Goal: Information Seeking & Learning: Learn about a topic

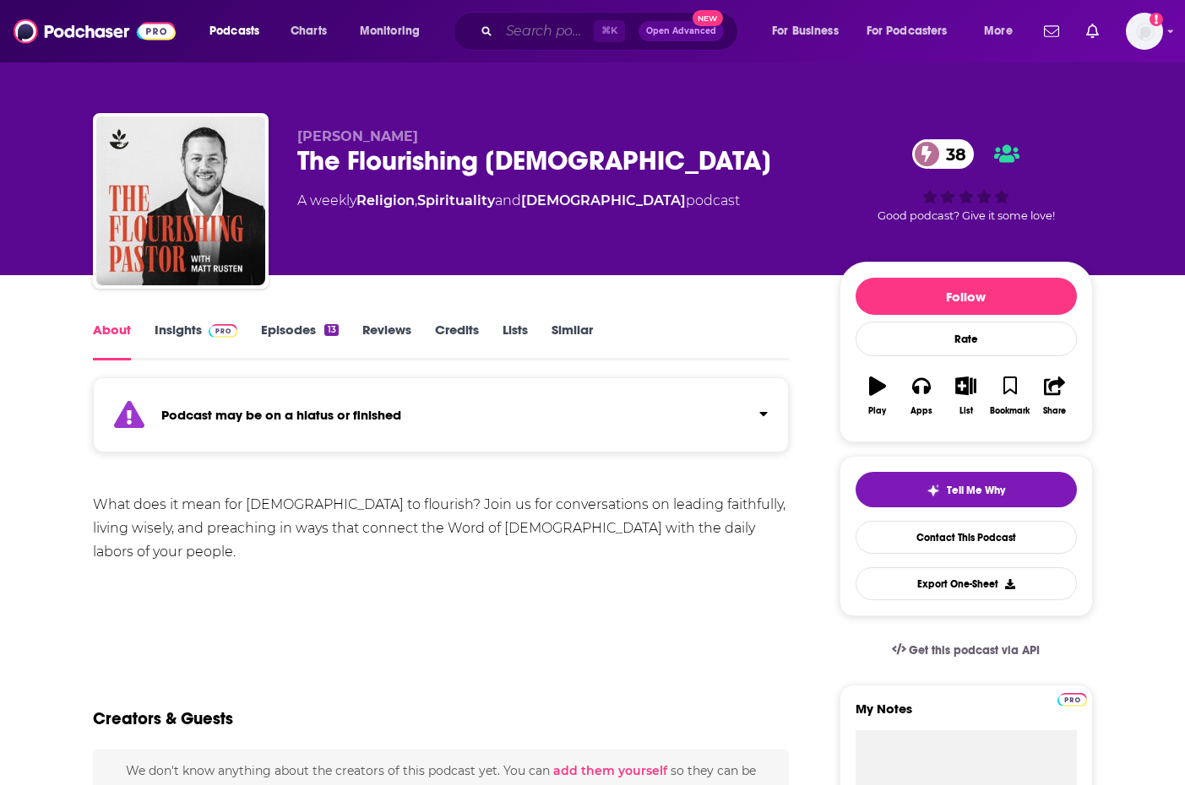
click at [545, 30] on input "Search podcasts, credits, & more..." at bounding box center [546, 31] width 95 height 27
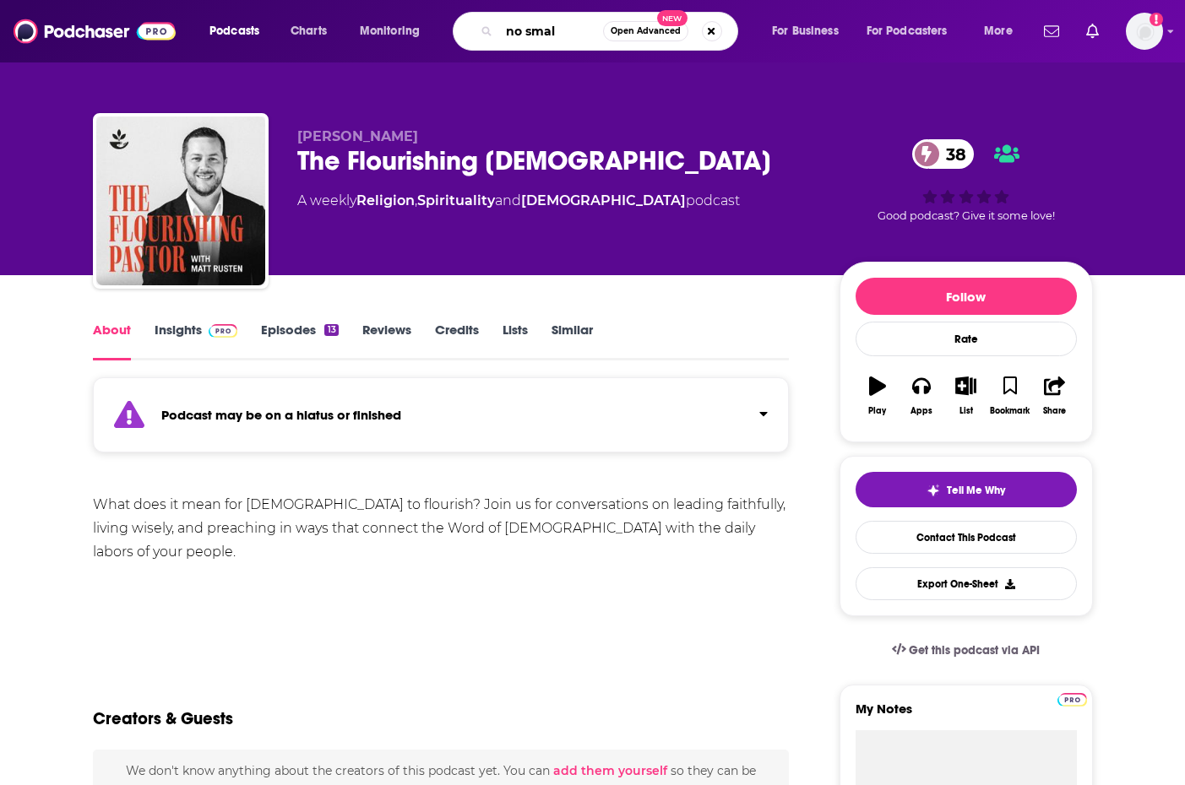
type input "no small"
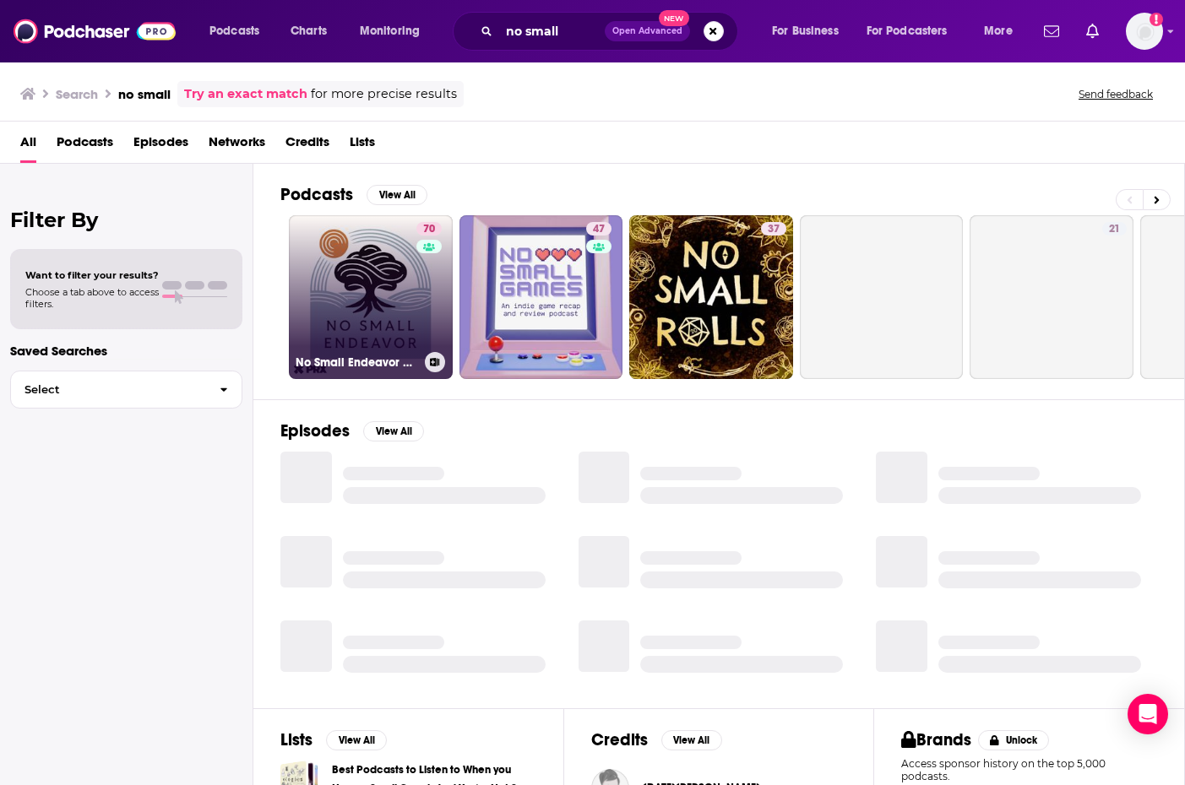
click at [399, 295] on link "70 No Small Endeavor with [PERSON_NAME]" at bounding box center [371, 297] width 164 height 164
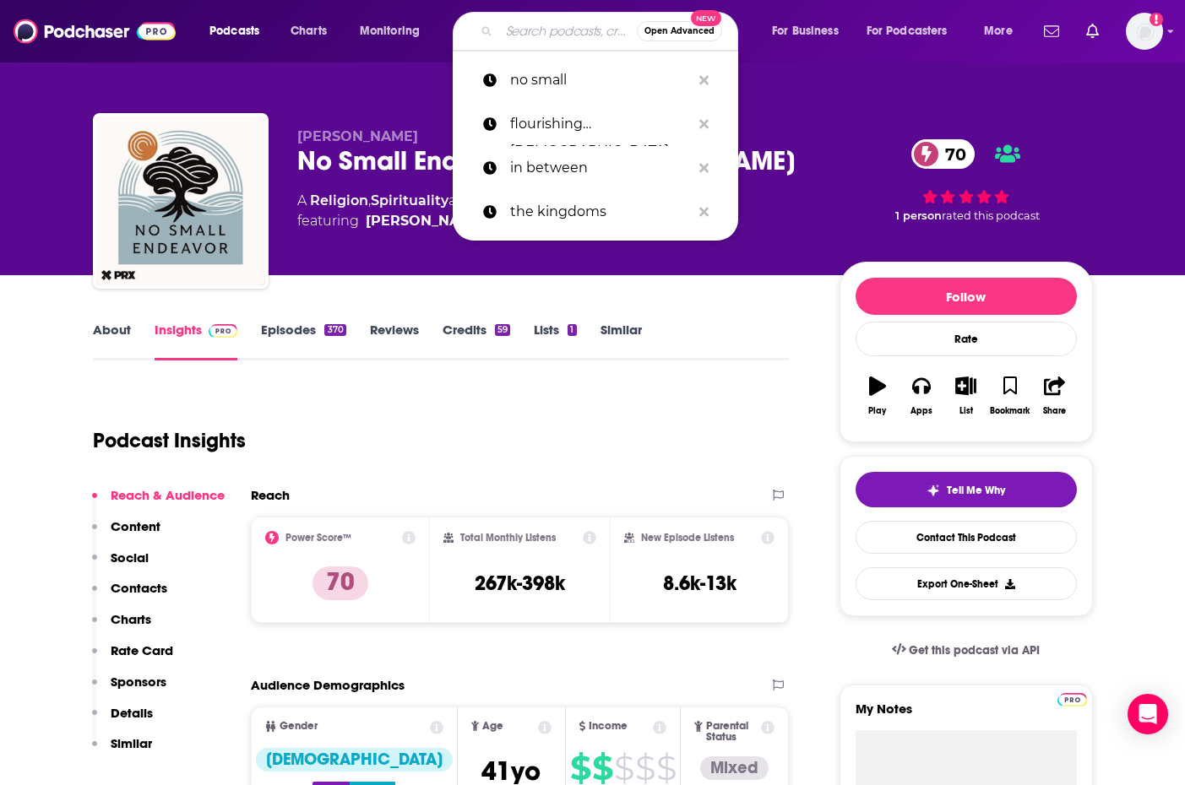
click at [547, 35] on input "Search podcasts, credits, & more..." at bounding box center [568, 31] width 138 height 27
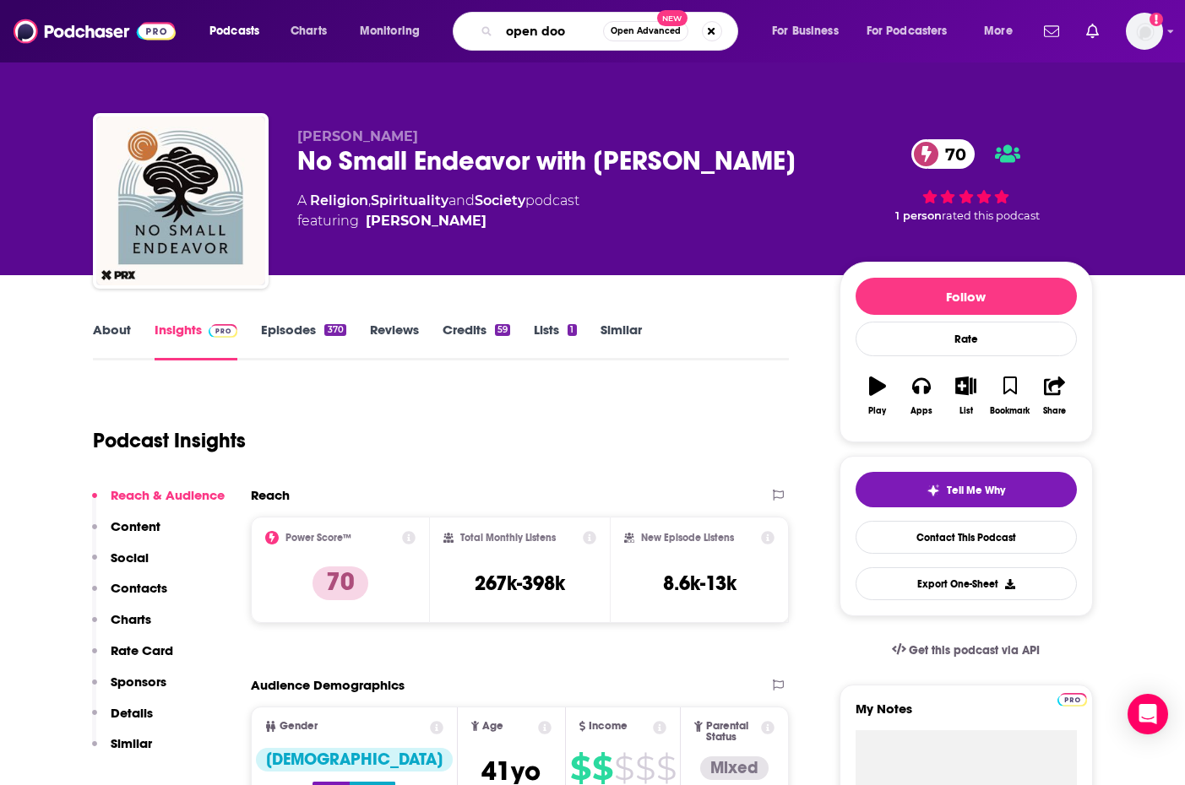
type input "open door"
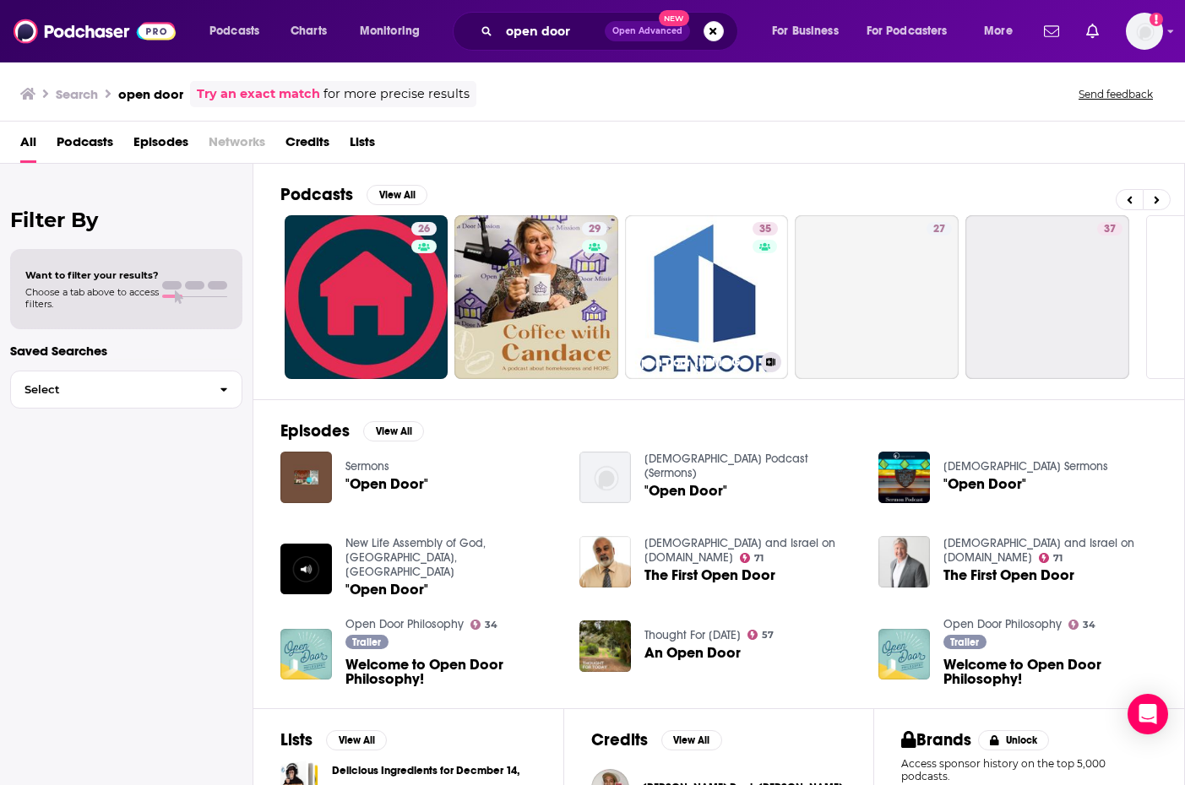
scroll to position [0, 647]
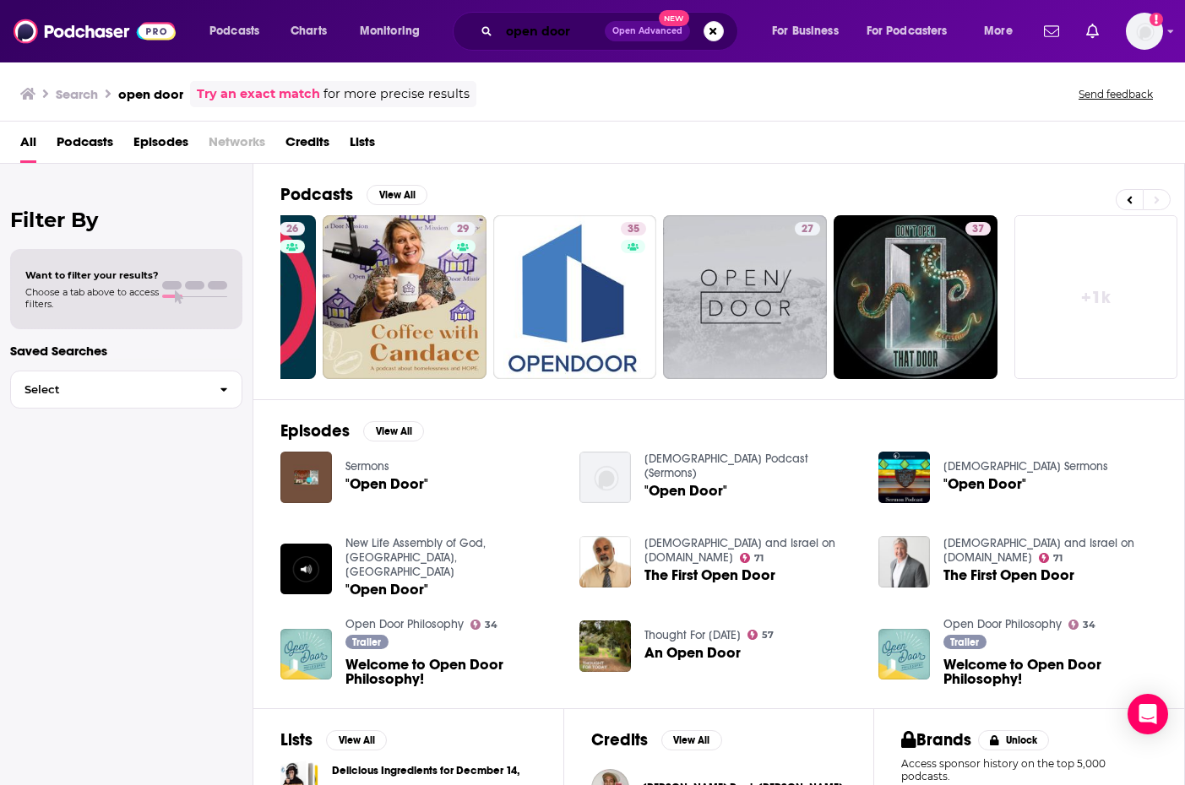
click at [572, 34] on input "open door" at bounding box center [552, 31] width 106 height 27
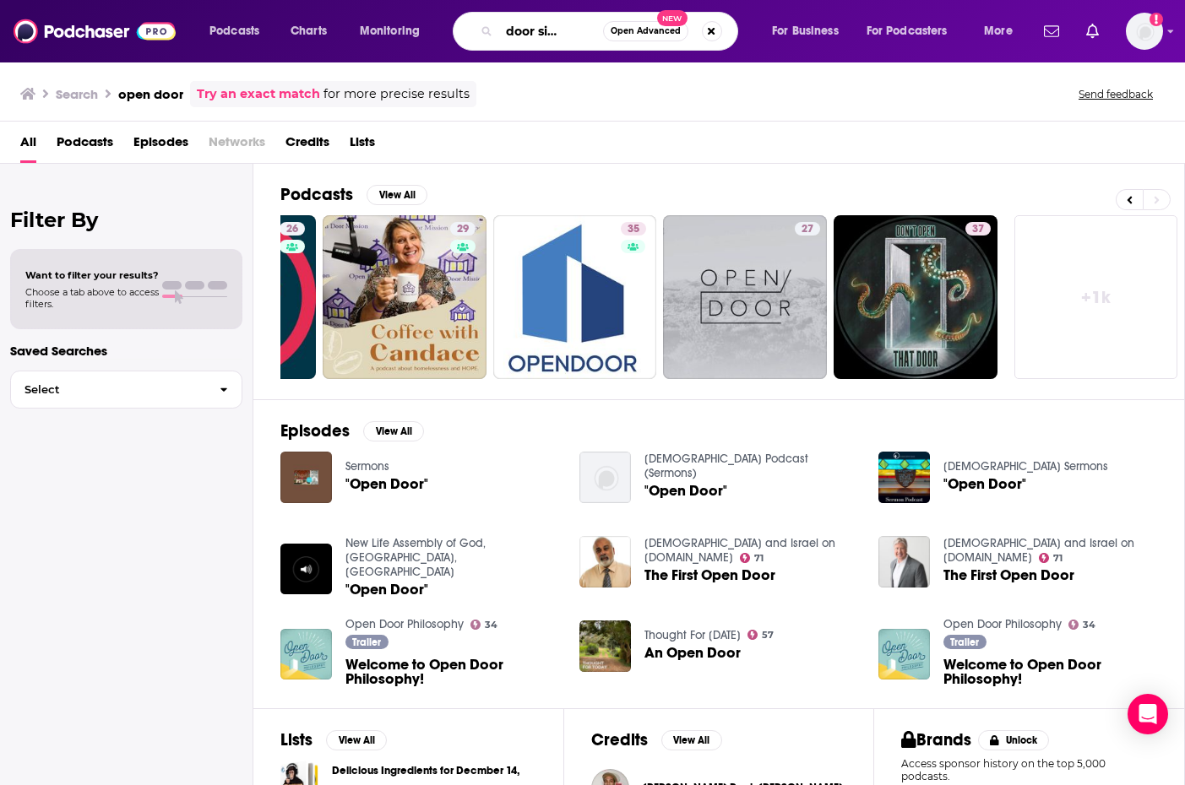
scroll to position [0, 44]
type input "open door sisterhood"
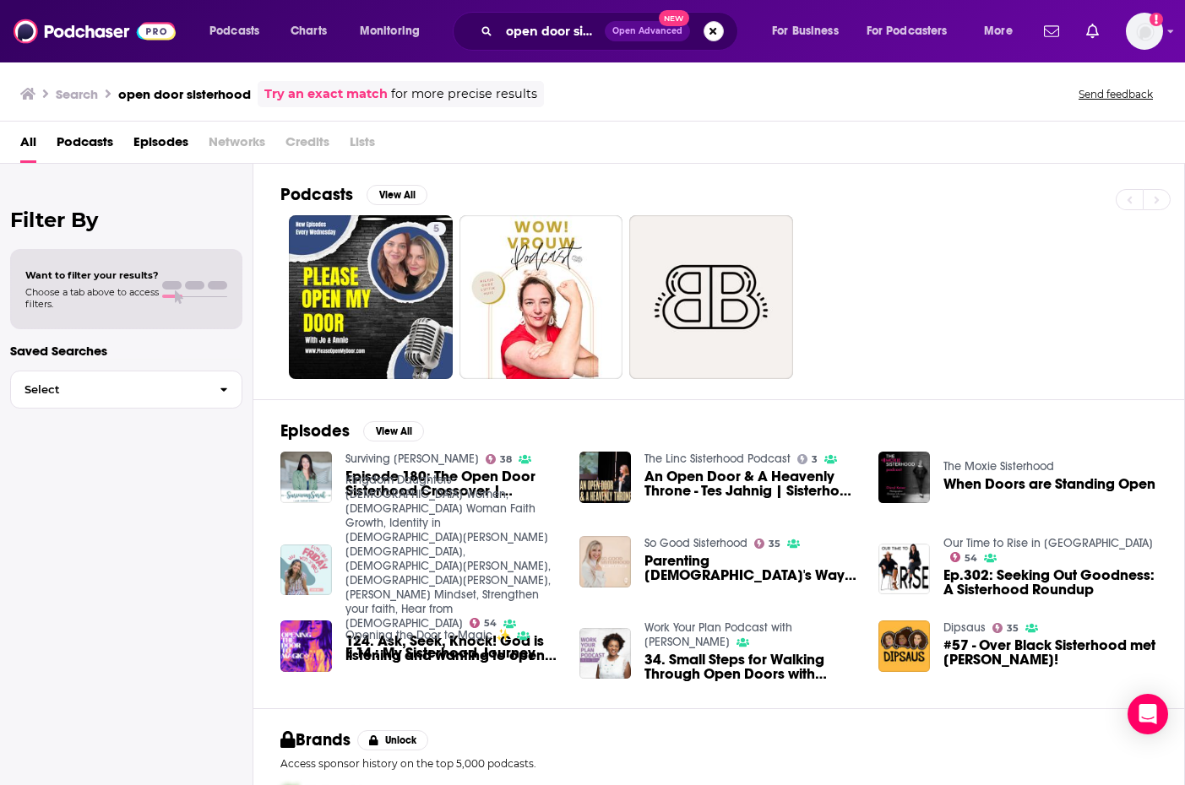
click at [711, 35] on button "Search podcasts, credits, & more..." at bounding box center [713, 31] width 20 height 20
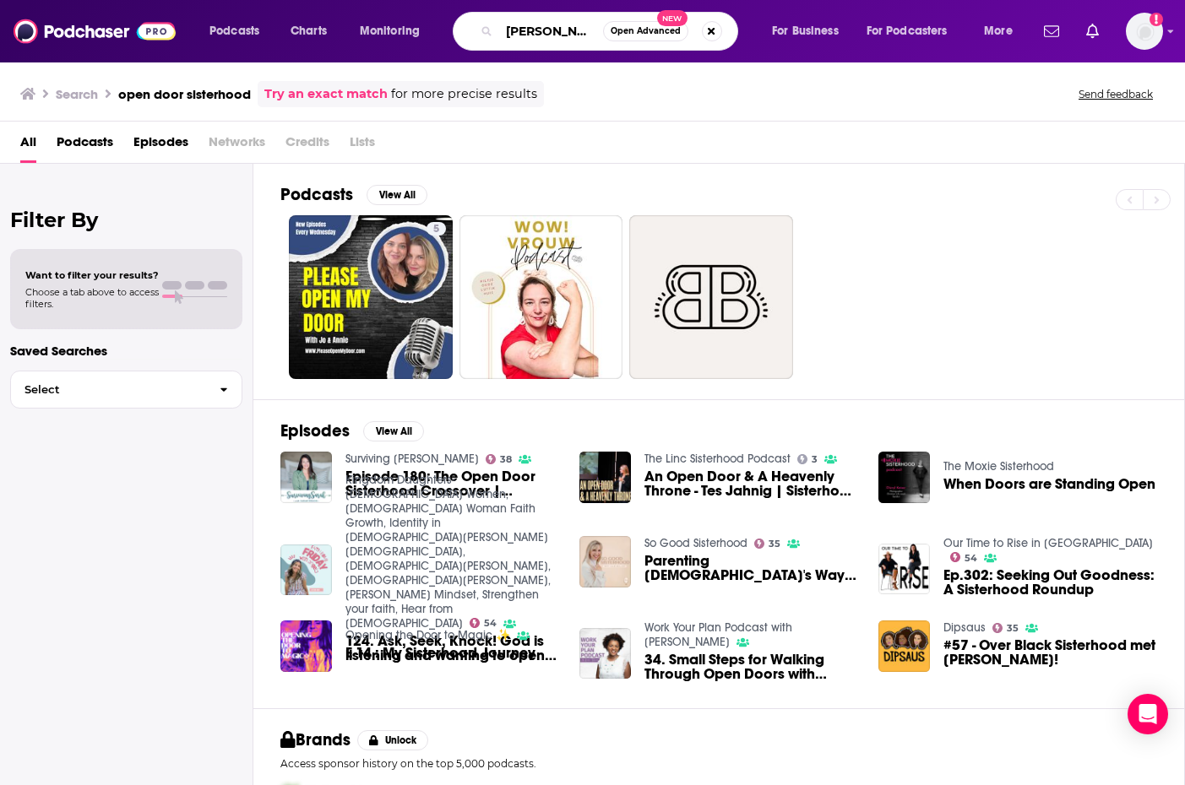
type input "[PERSON_NAME]"
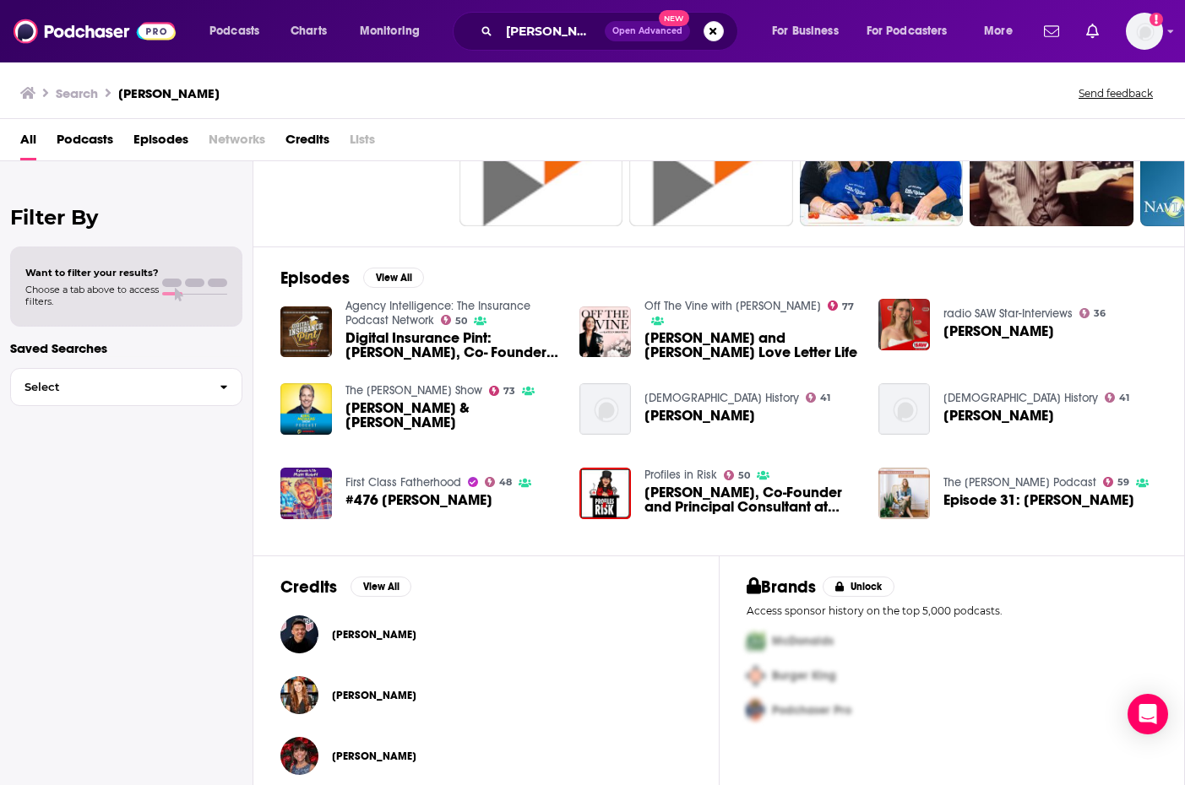
scroll to position [155, 0]
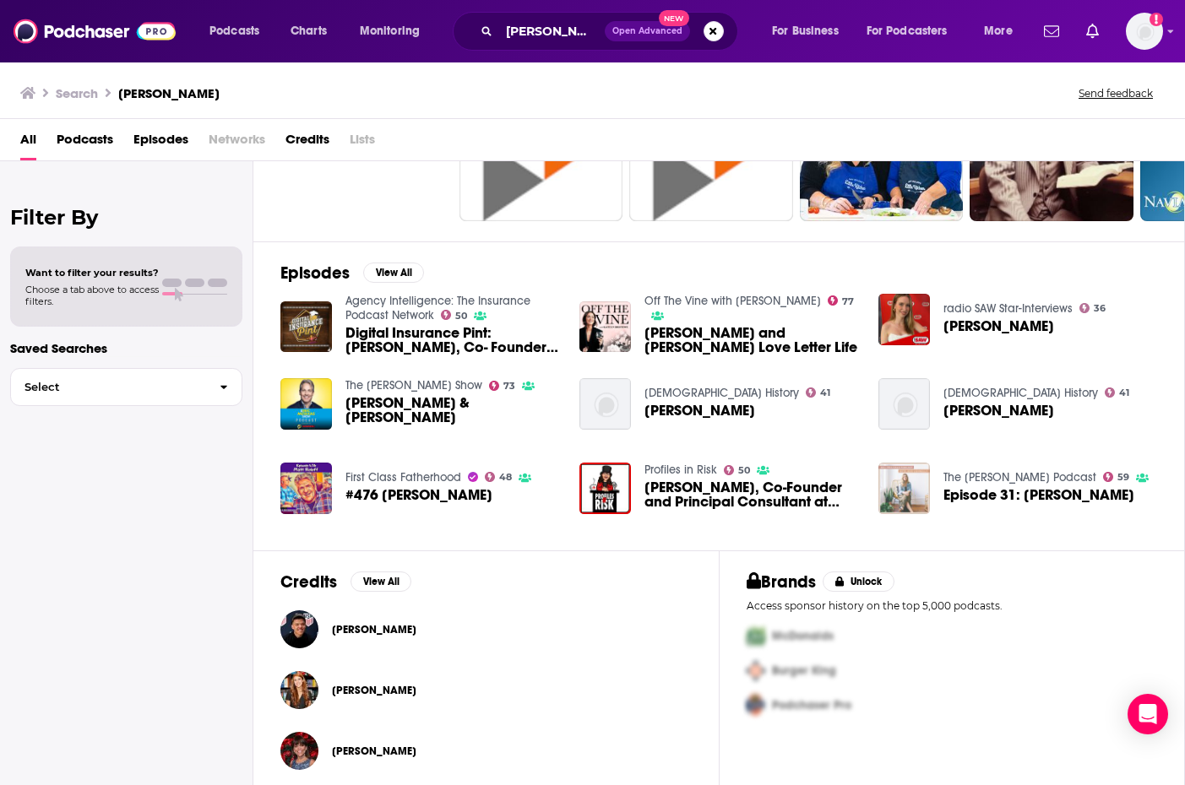
click at [908, 496] on img "Episode 31: Audrey Roloff" at bounding box center [904, 489] width 52 height 52
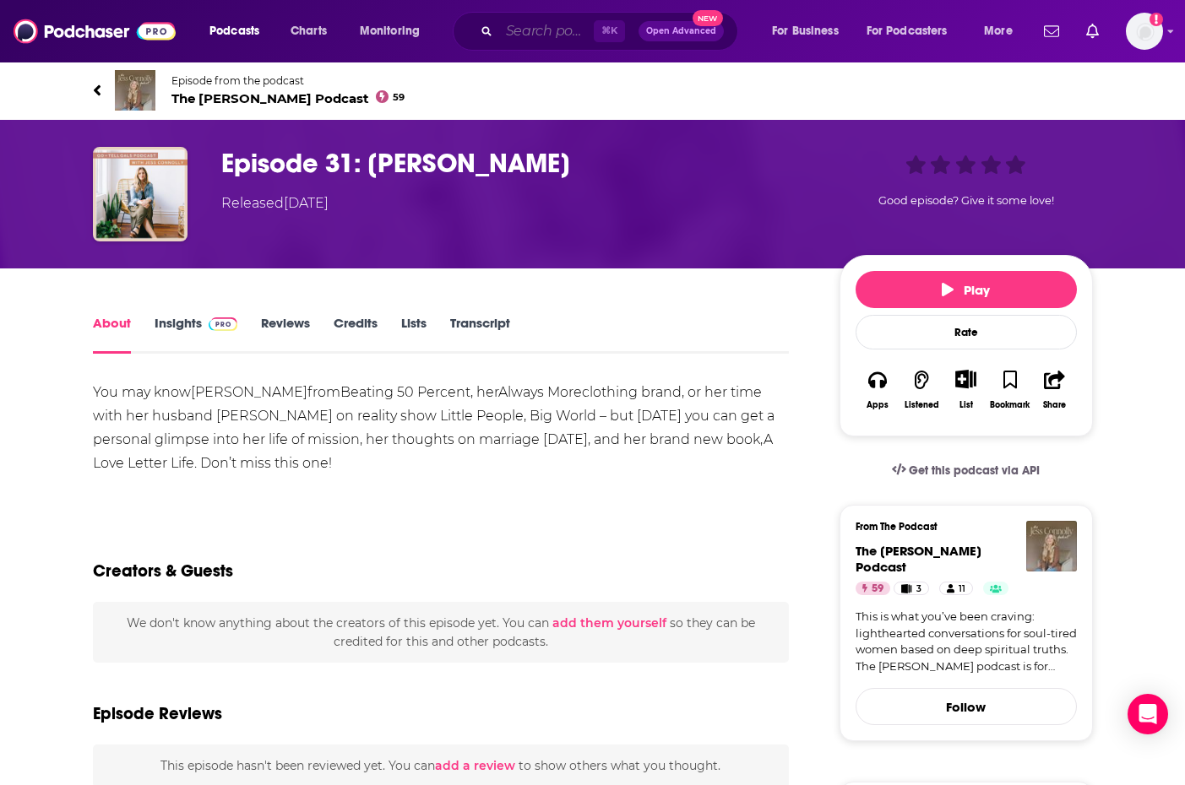
click at [536, 42] on input "Search podcasts, credits, & more..." at bounding box center [546, 31] width 95 height 27
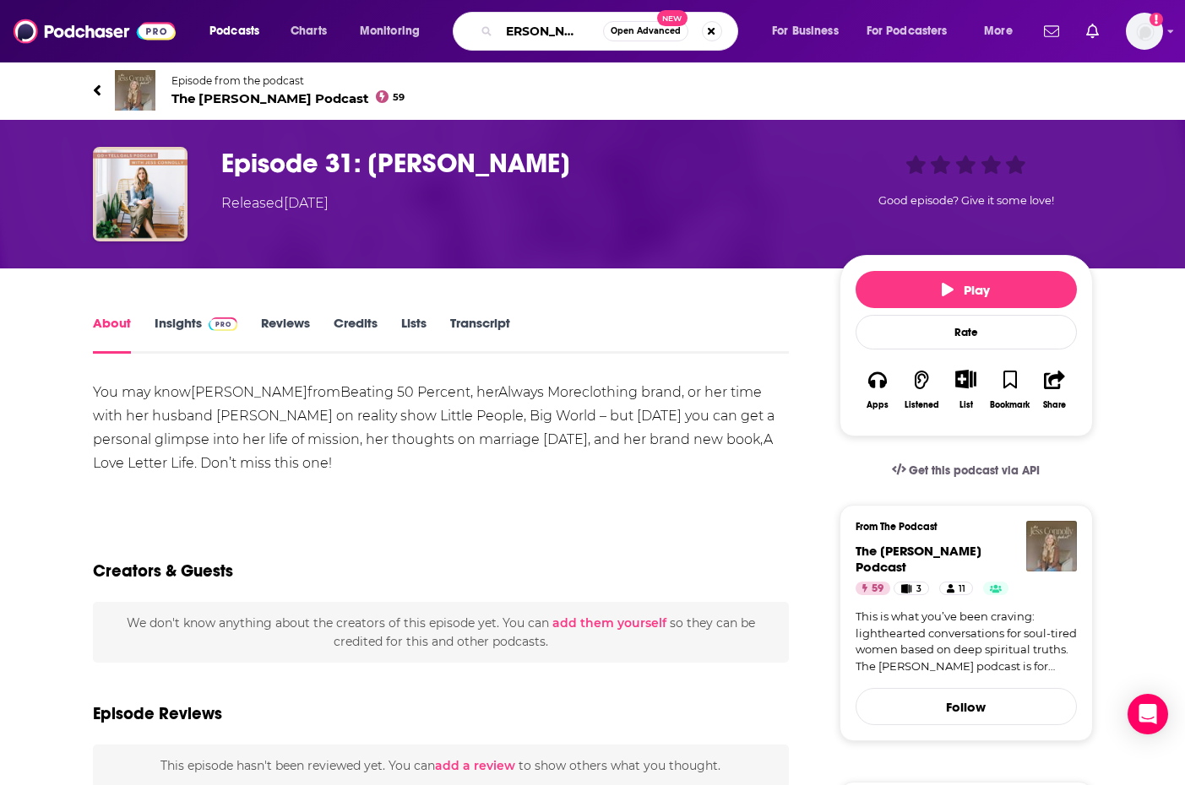
type input "[PERSON_NAME]"
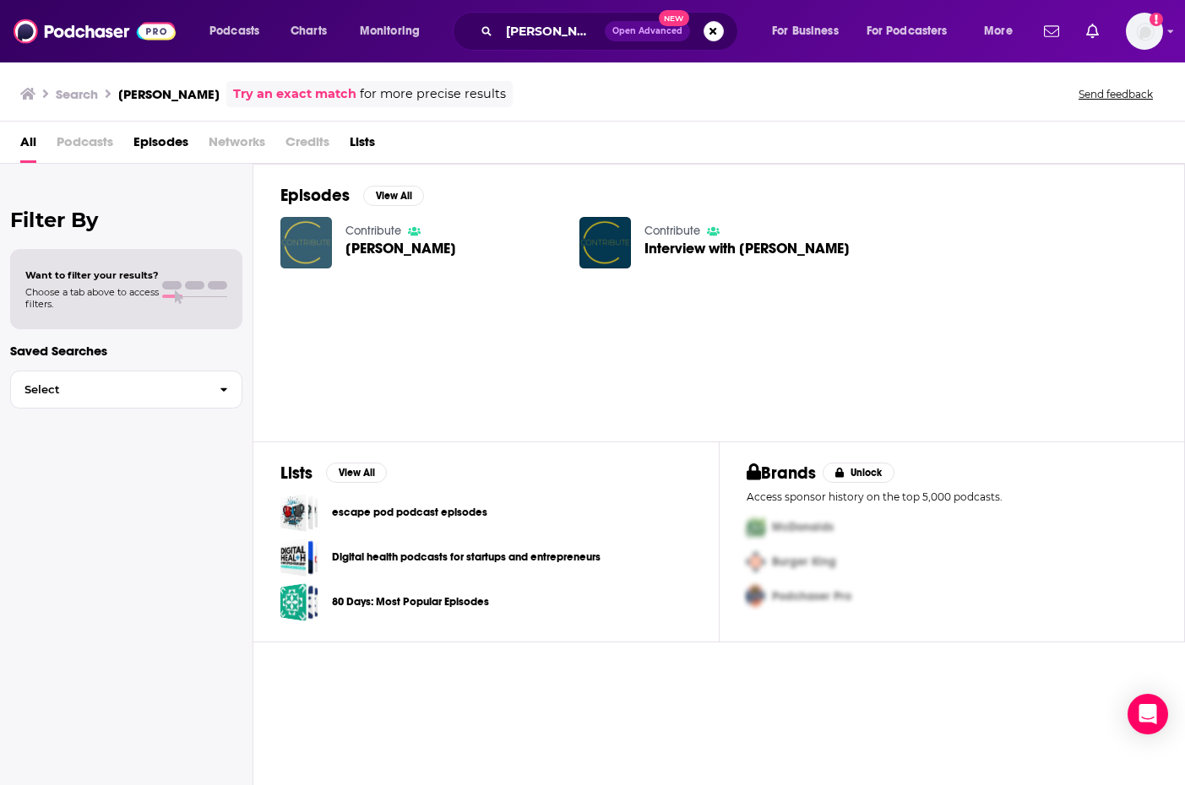
click at [319, 247] on img "Luke Norseworthy" at bounding box center [306, 243] width 52 height 52
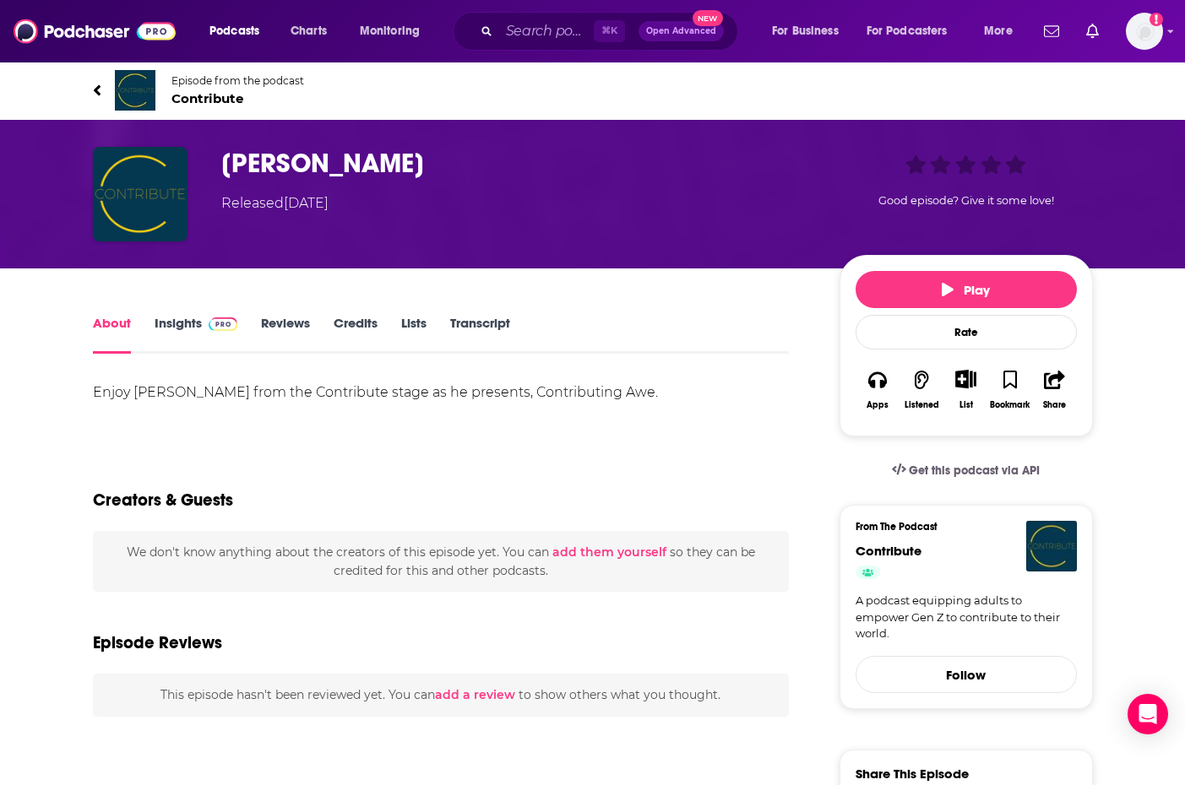
click at [553, 13] on div "⌘ K Open Advanced New" at bounding box center [595, 31] width 285 height 39
click at [550, 31] on input "Search podcasts, credits, & more..." at bounding box center [546, 31] width 95 height 27
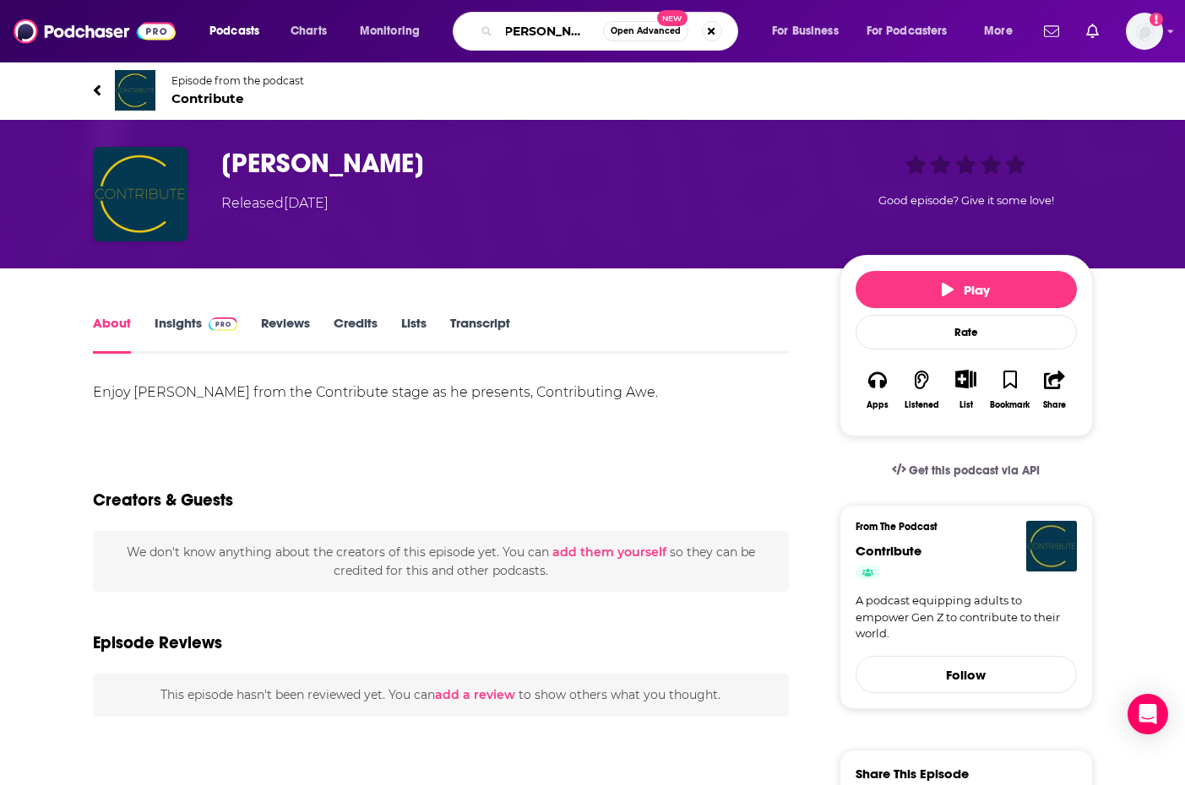
type input "[PERSON_NAME]"
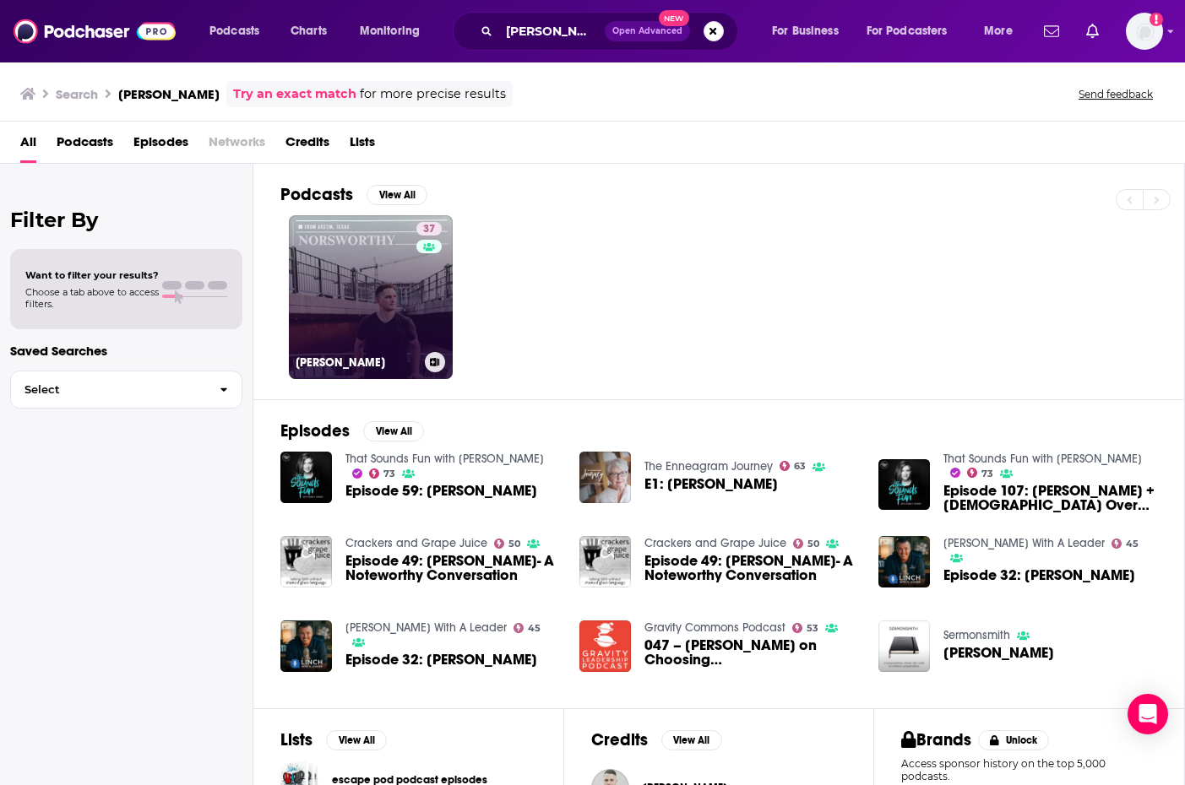
click at [393, 306] on link "37 [PERSON_NAME]" at bounding box center [371, 297] width 164 height 164
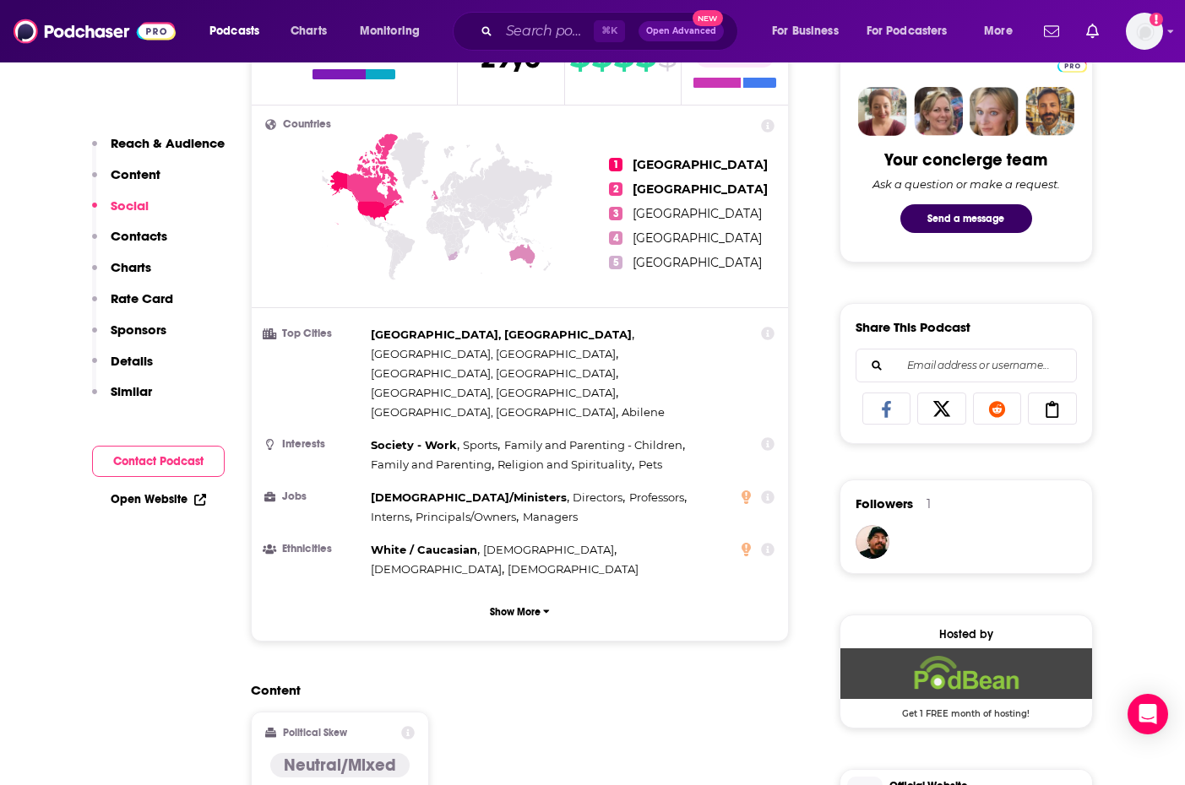
scroll to position [550, 0]
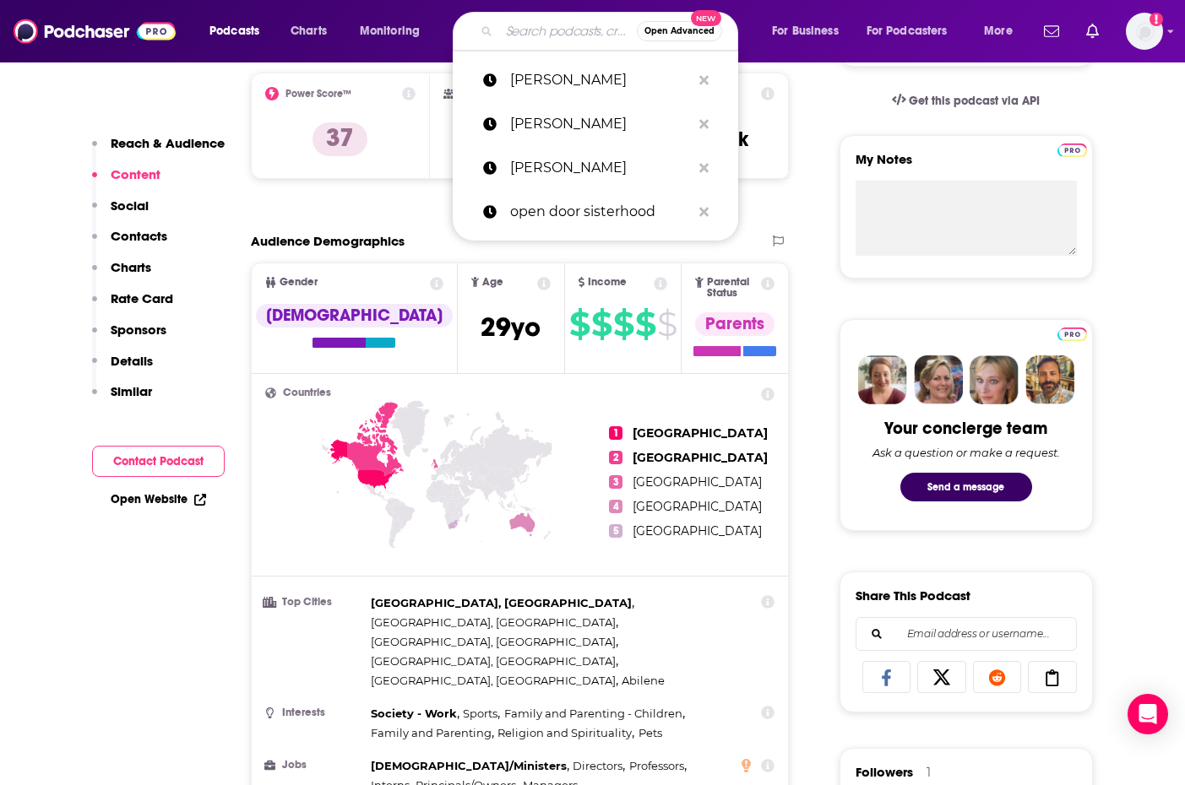
click at [536, 30] on input "Search podcasts, credits, & more..." at bounding box center [568, 31] width 138 height 27
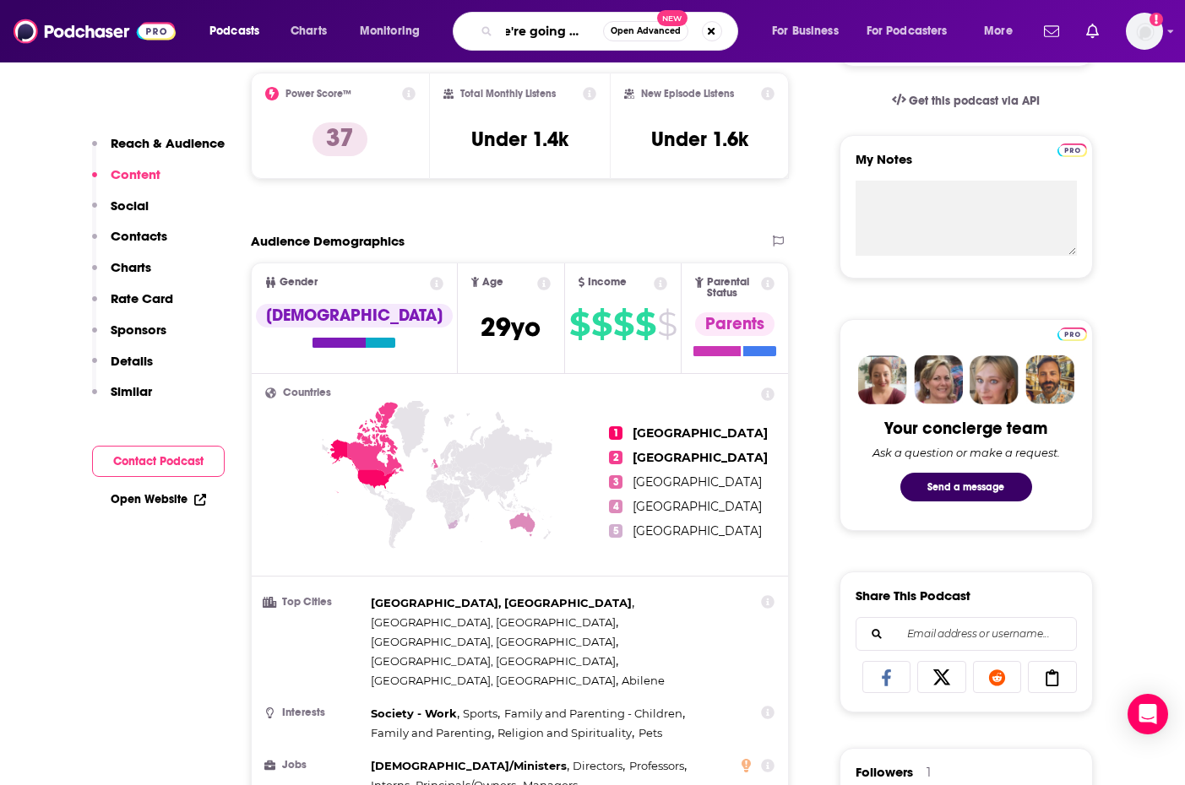
type input "we're going there"
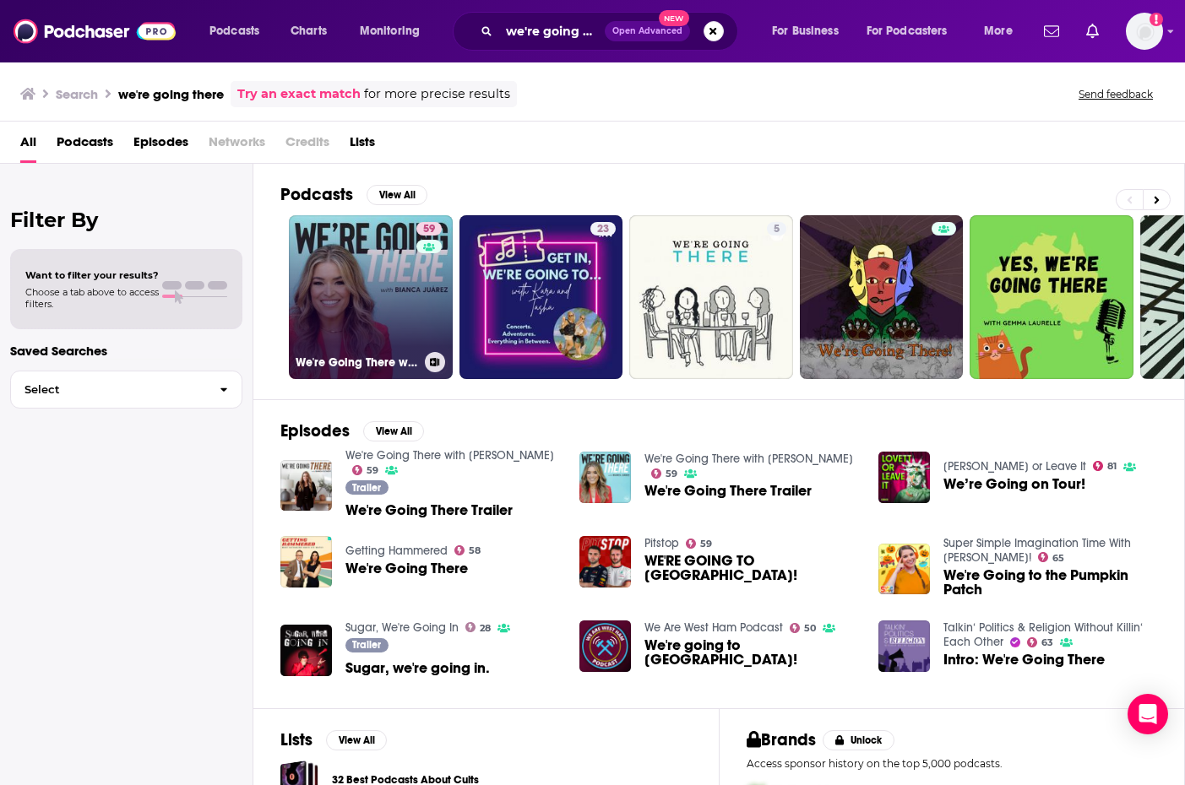
click at [404, 322] on link "59 We're Going There with [PERSON_NAME]" at bounding box center [371, 297] width 164 height 164
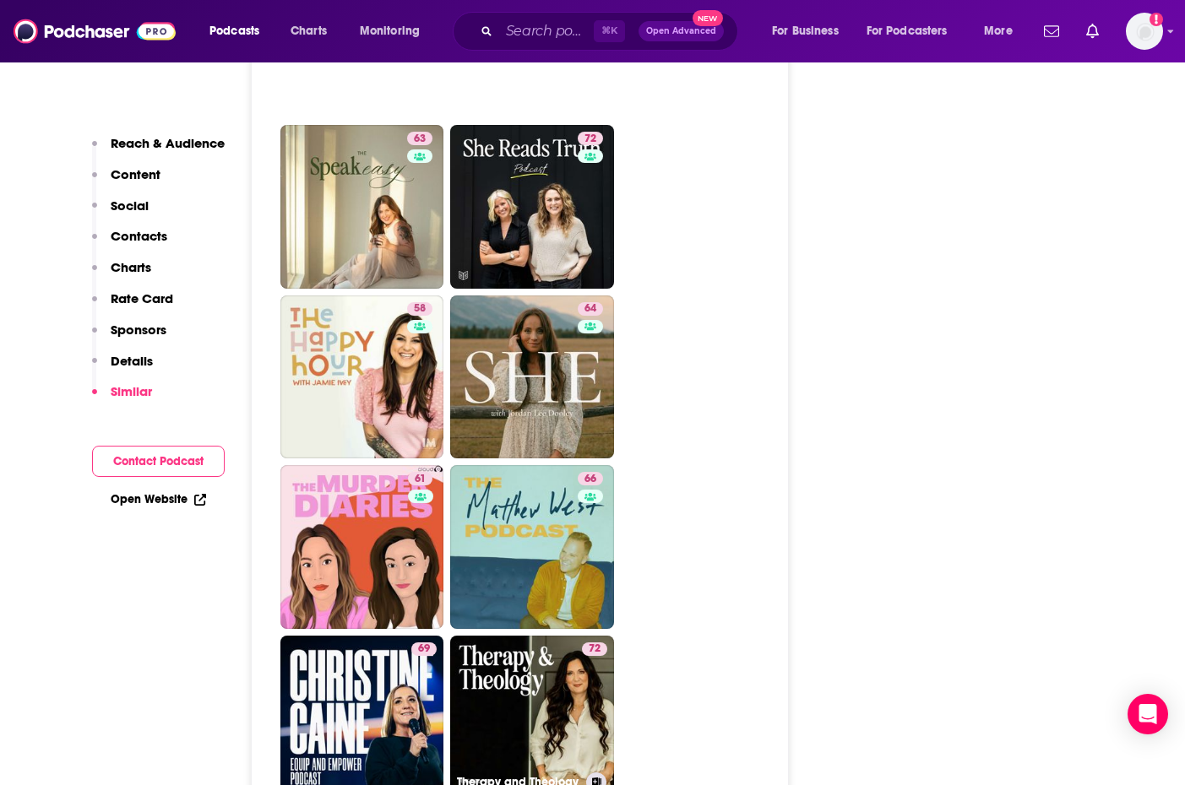
scroll to position [4059, 0]
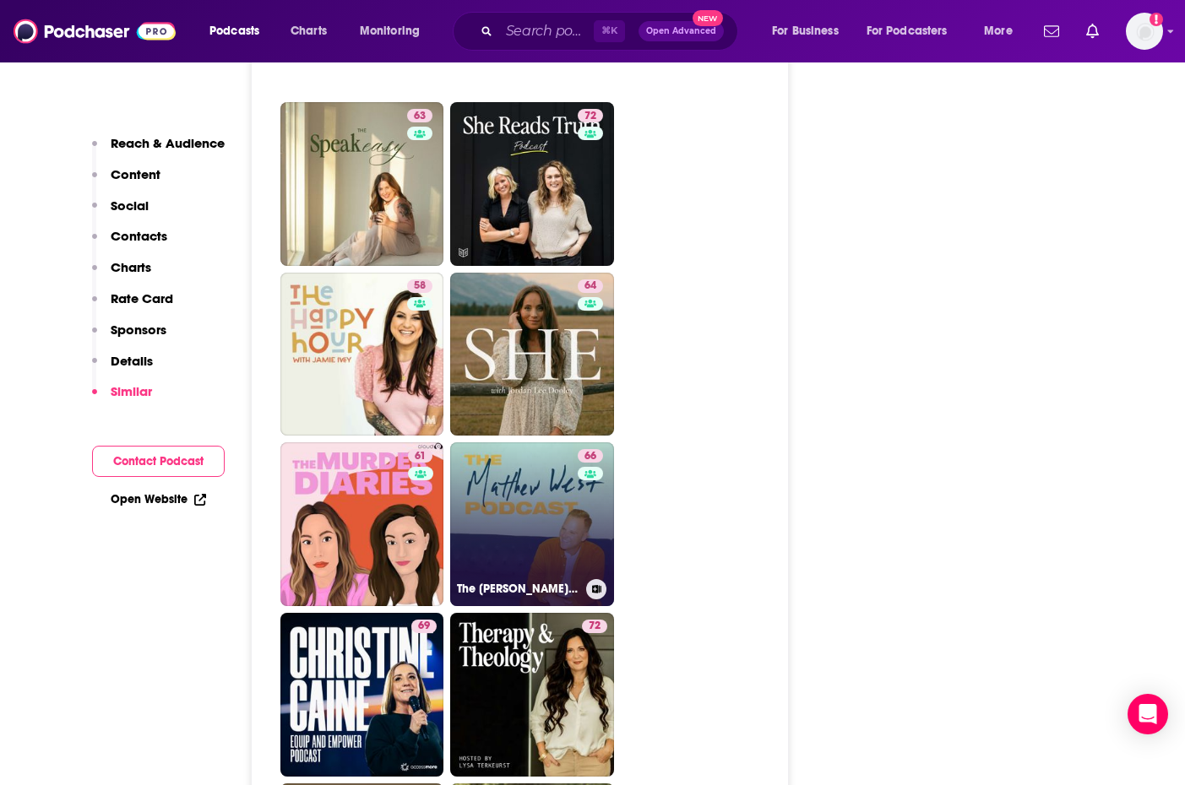
click at [561, 442] on link "66 The [PERSON_NAME] Podcast" at bounding box center [532, 524] width 164 height 164
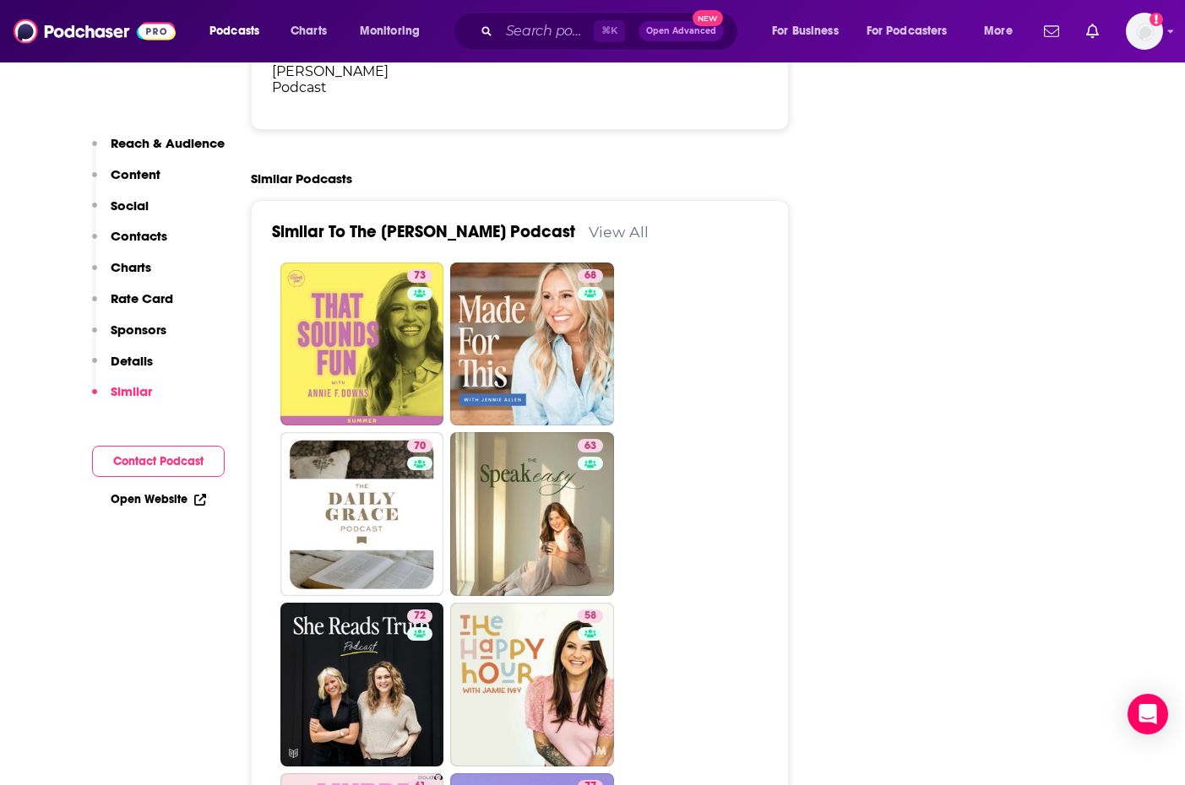
scroll to position [3733, 0]
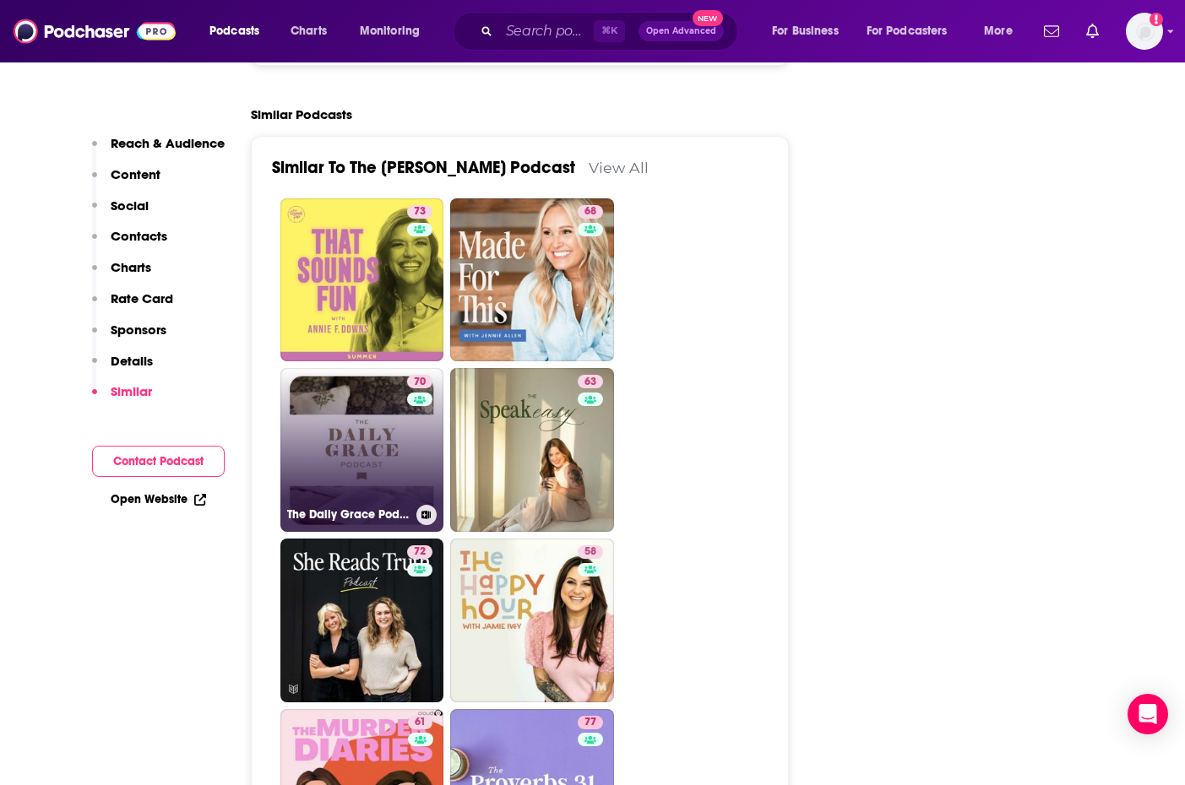
click at [382, 368] on link "70 The Daily Grace Podcast" at bounding box center [362, 450] width 164 height 164
type input "[URL][DOMAIN_NAME]"
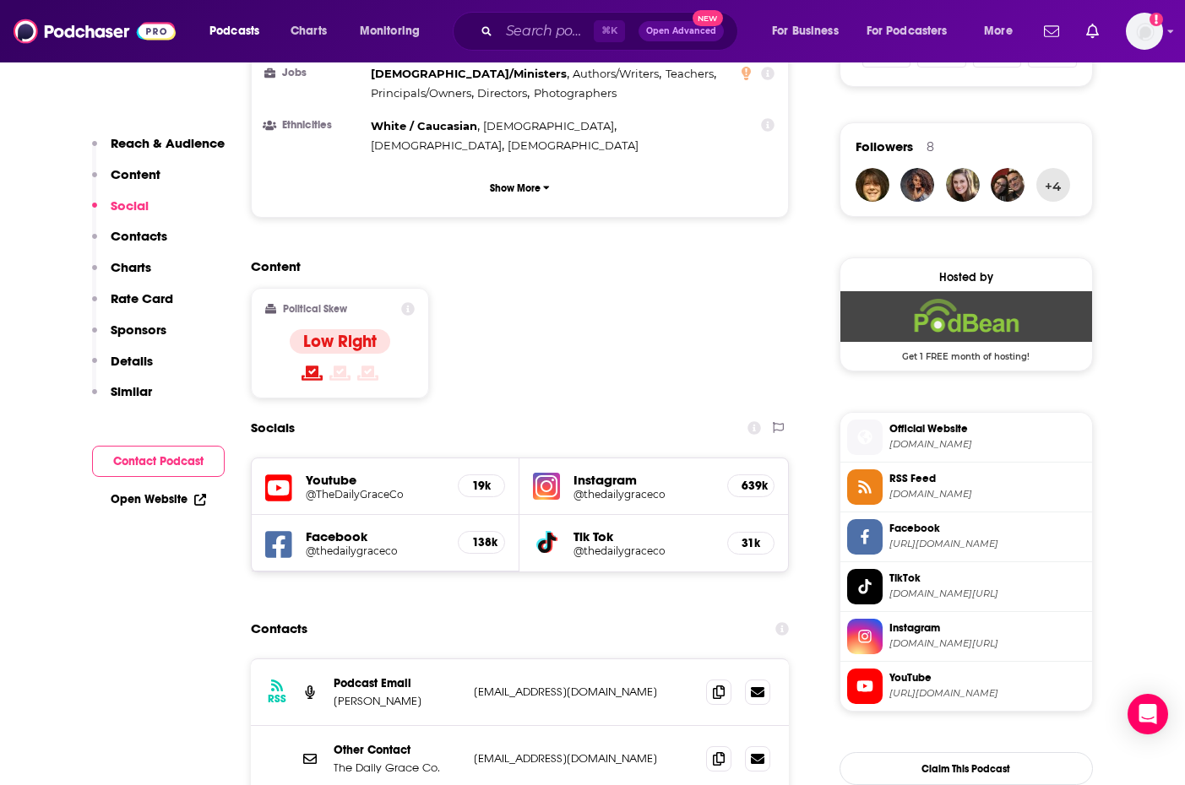
scroll to position [1148, 0]
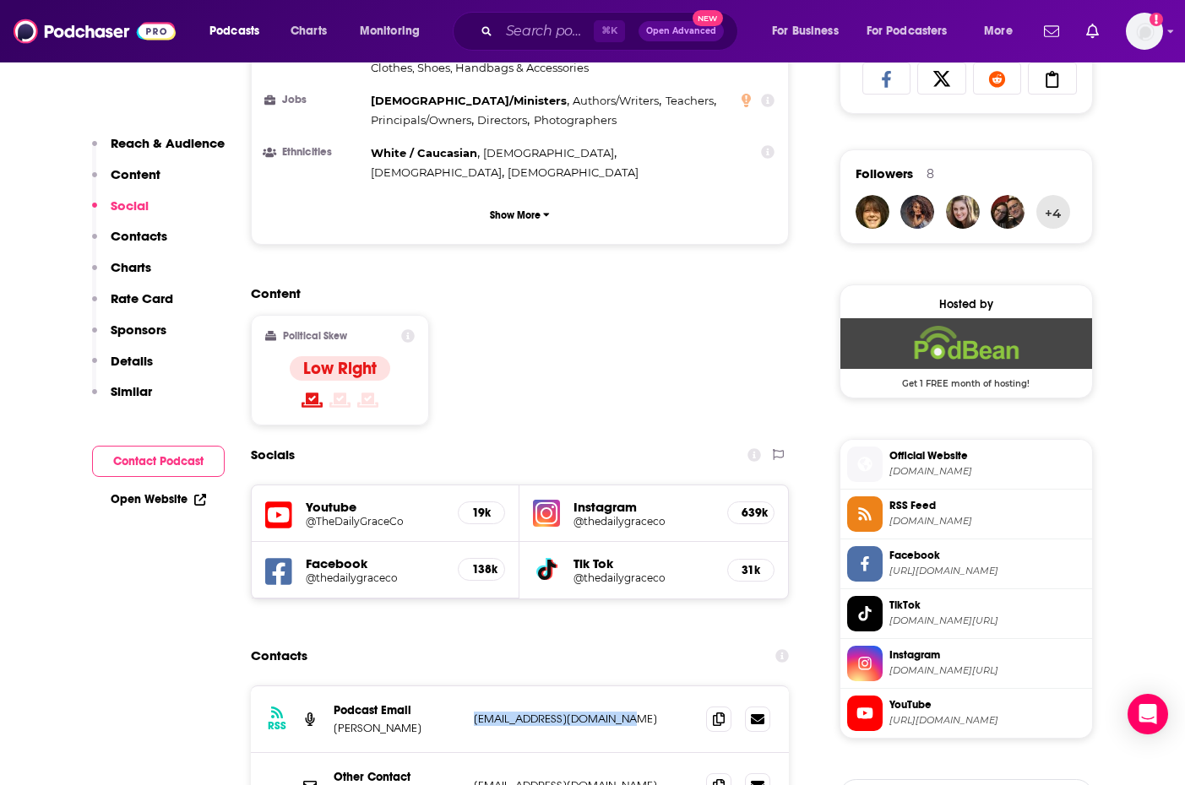
drag, startPoint x: 626, startPoint y: 613, endPoint x: 472, endPoint y: 619, distance: 153.8
click at [472, 686] on div "RSS Podcast Email [PERSON_NAME] [EMAIL_ADDRESS][DOMAIN_NAME] [EMAIL_ADDRESS][DO…" at bounding box center [520, 719] width 539 height 67
copy p "[EMAIL_ADDRESS][DOMAIN_NAME]"
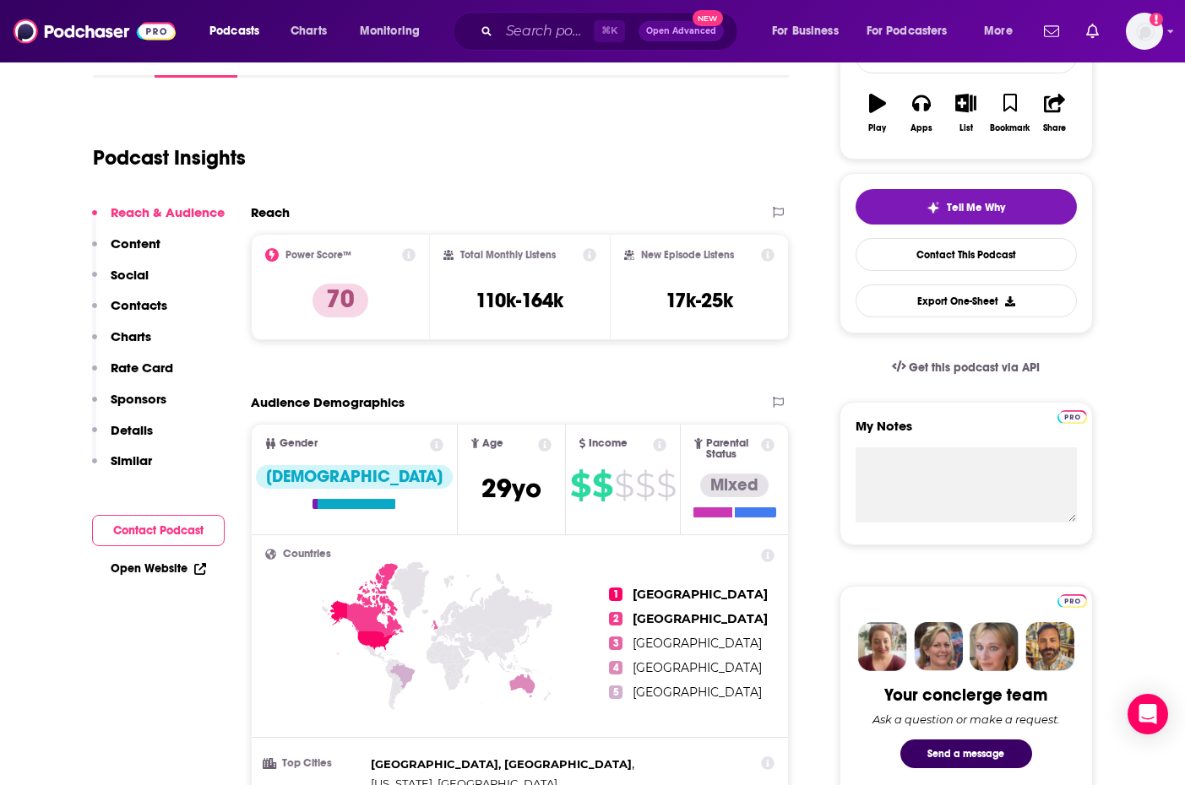
scroll to position [304, 0]
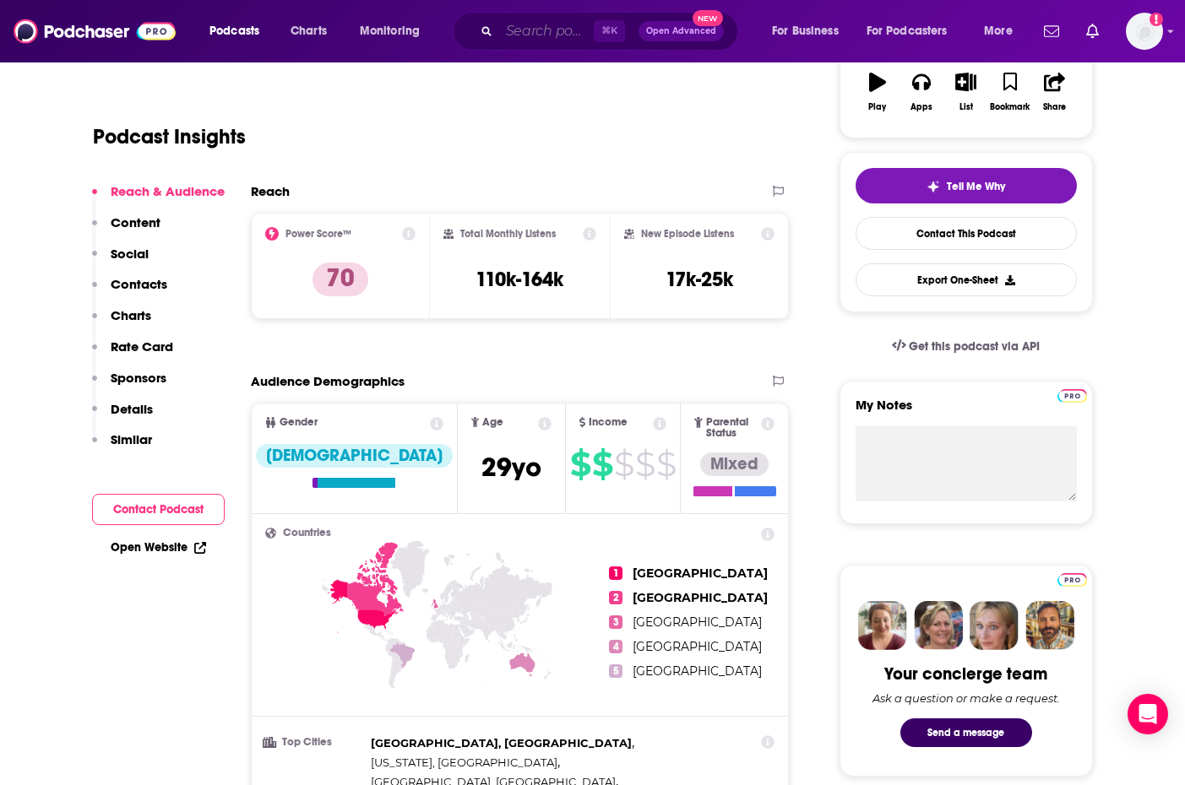
click at [542, 25] on input "Search podcasts, credits, & more..." at bounding box center [546, 31] width 95 height 27
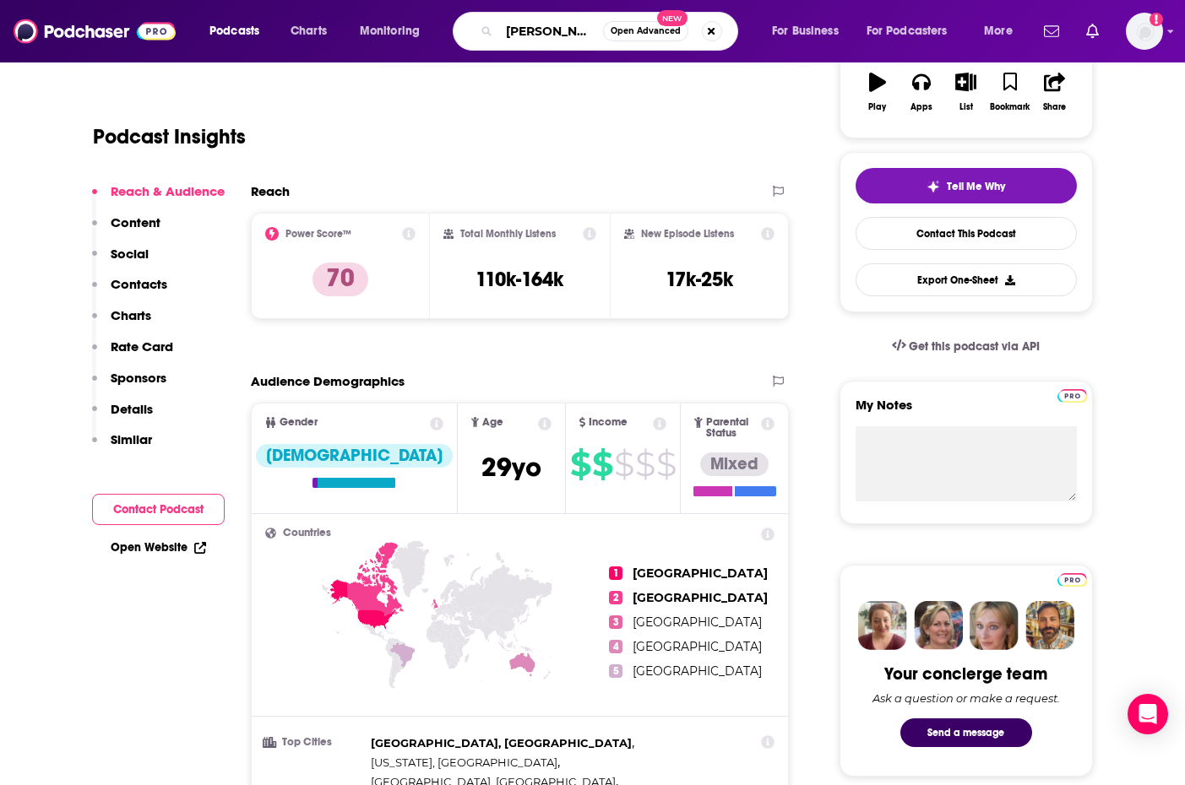
scroll to position [0, 0]
type input "[PERSON_NAME] price"
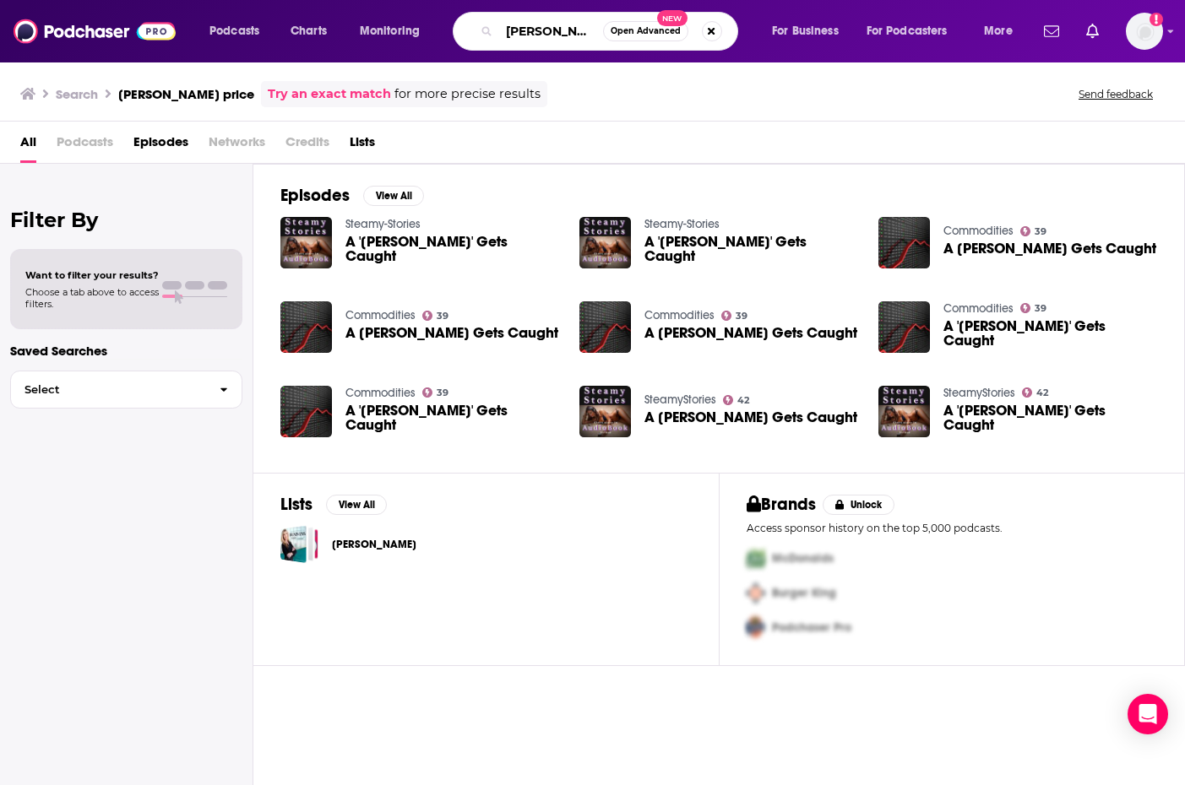
click at [573, 30] on input "[PERSON_NAME] price" at bounding box center [551, 31] width 104 height 27
click at [708, 30] on button "Search podcasts, credits, & more..." at bounding box center [712, 31] width 20 height 20
type input "[PERSON_NAME]"
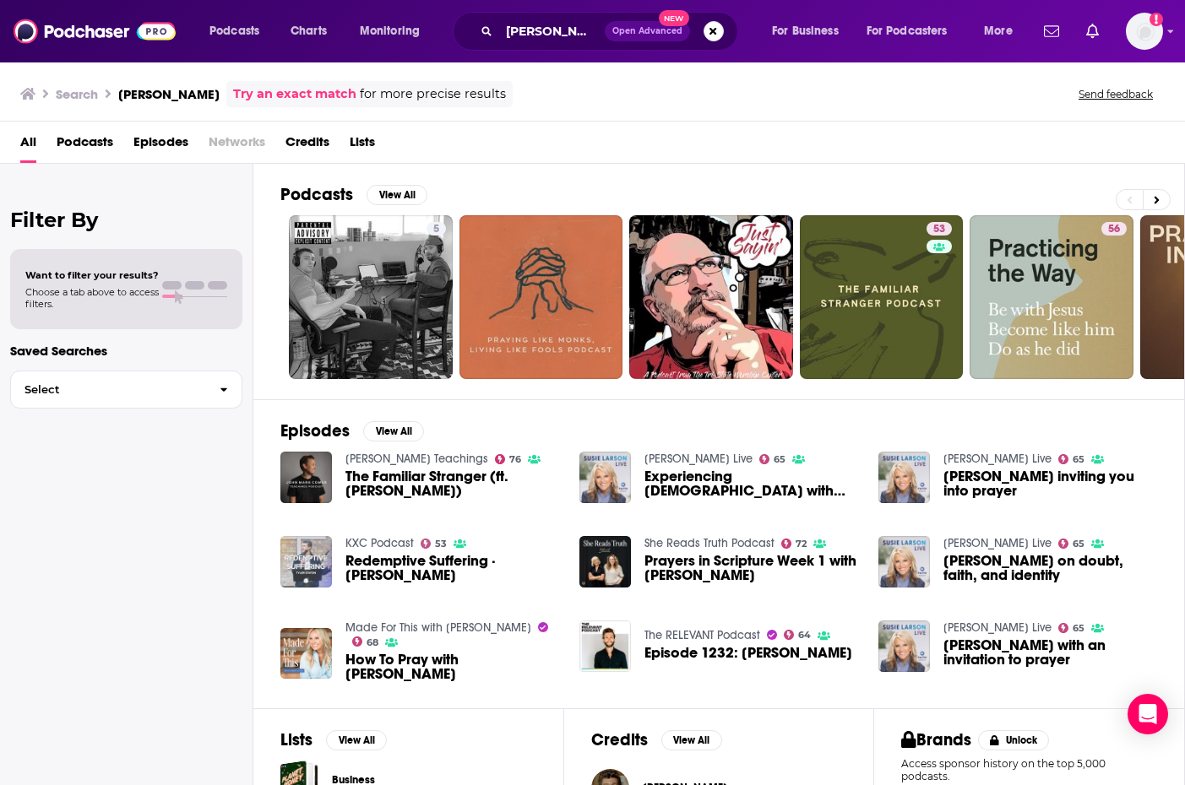
click at [306, 556] on img "Redemptive Suffering · Tyler Staton" at bounding box center [306, 562] width 52 height 52
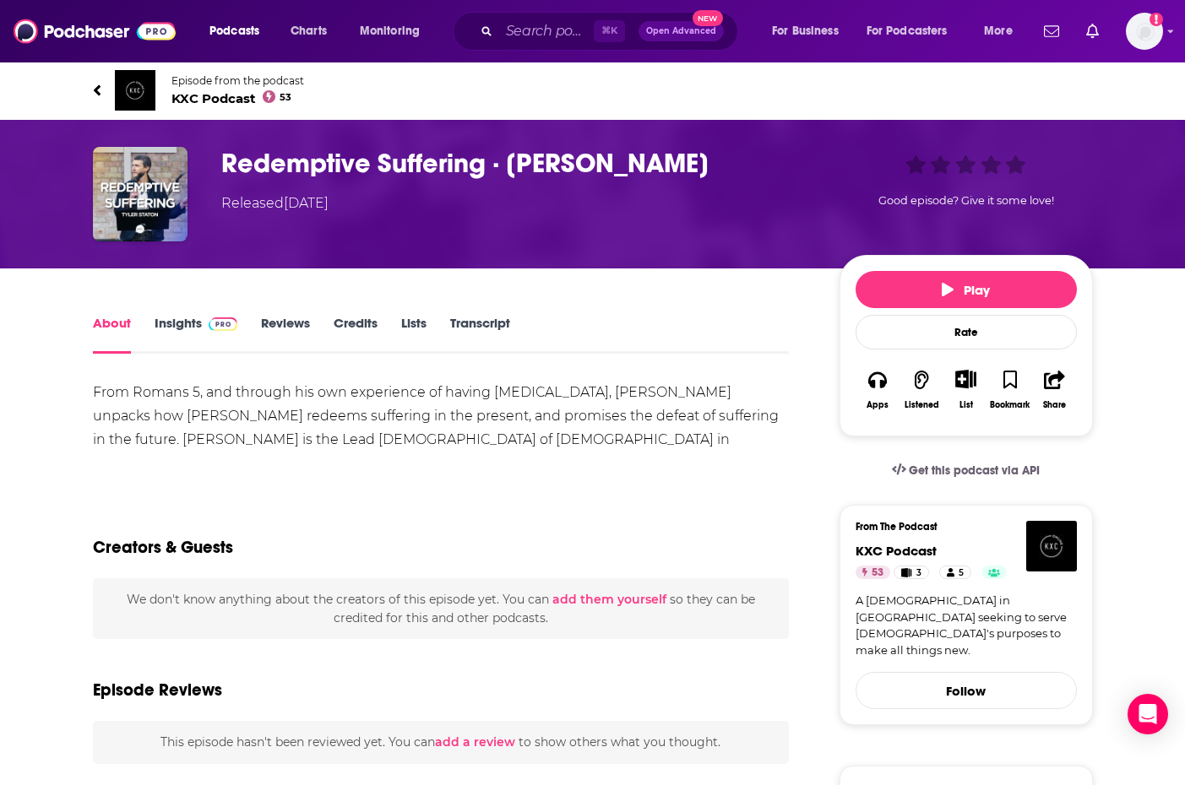
click at [177, 314] on div "About Insights Reviews Credits Lists Transcript" at bounding box center [441, 332] width 697 height 41
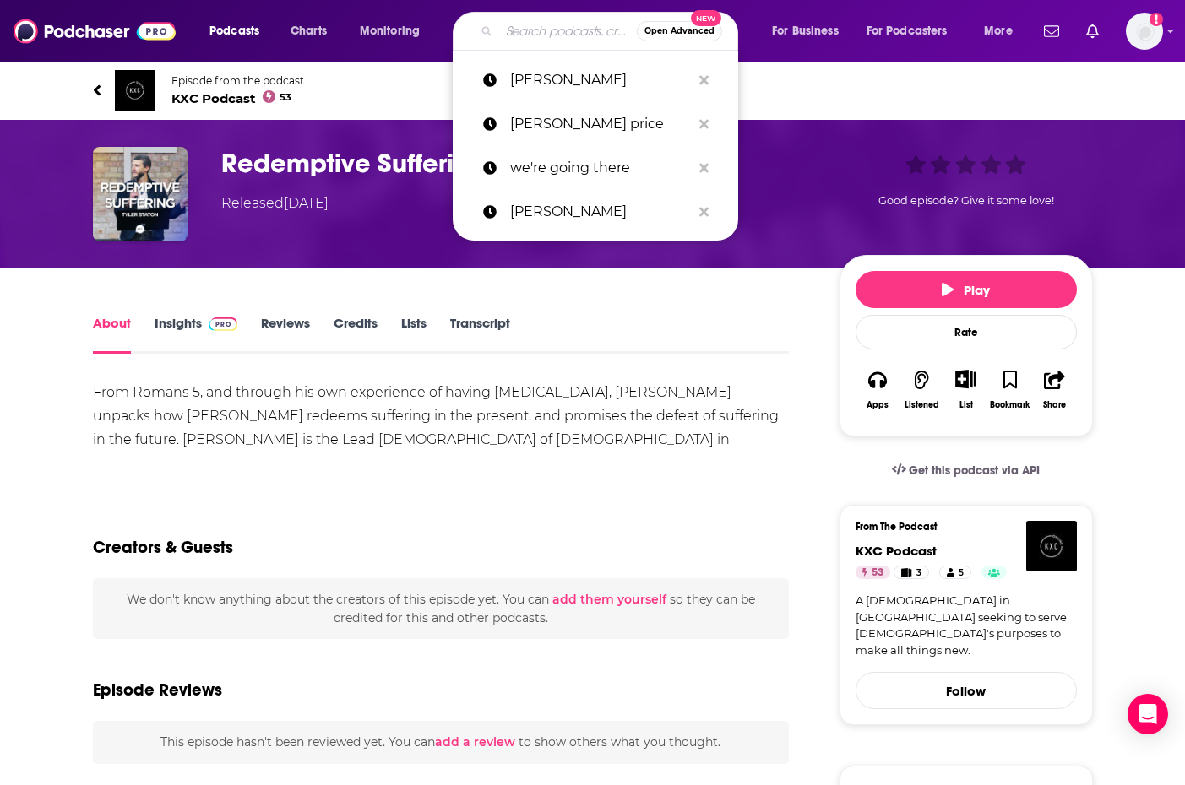
click at [567, 35] on input "Search podcasts, credits, & more..." at bounding box center [568, 31] width 138 height 27
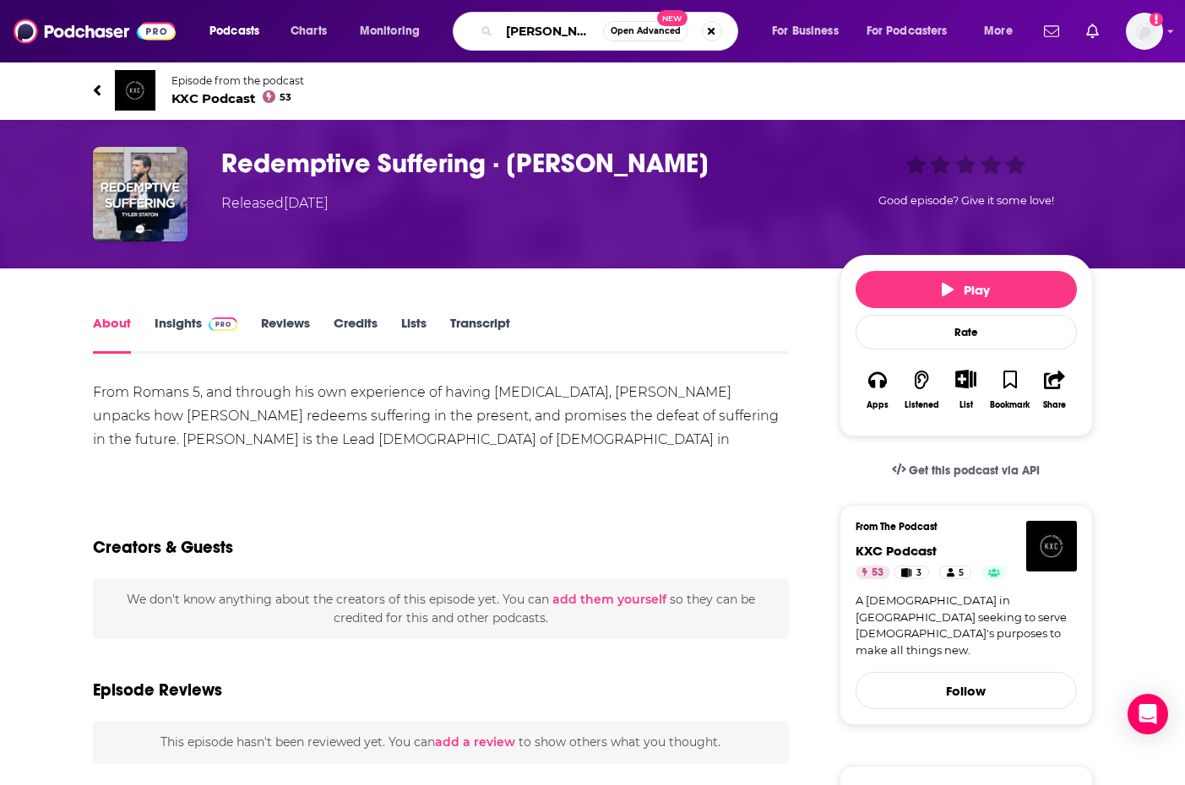
type input "[PERSON_NAME]"
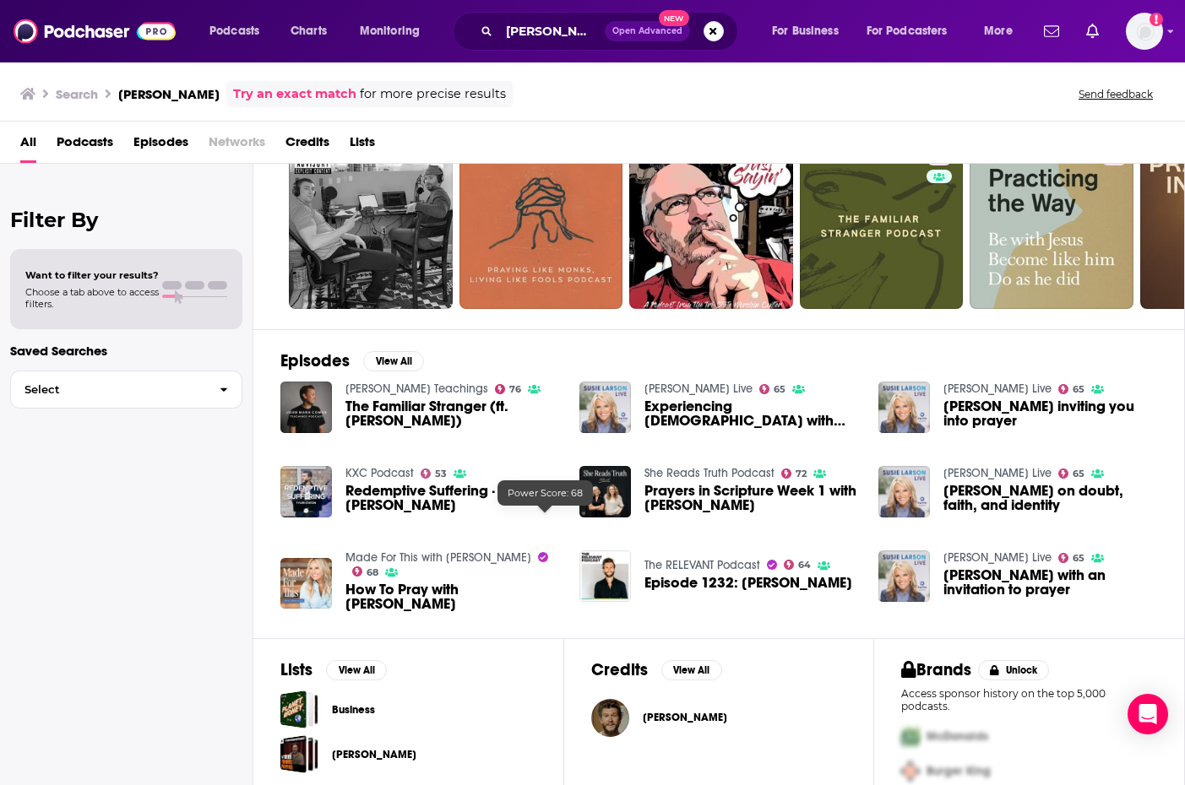
scroll to position [112, 0]
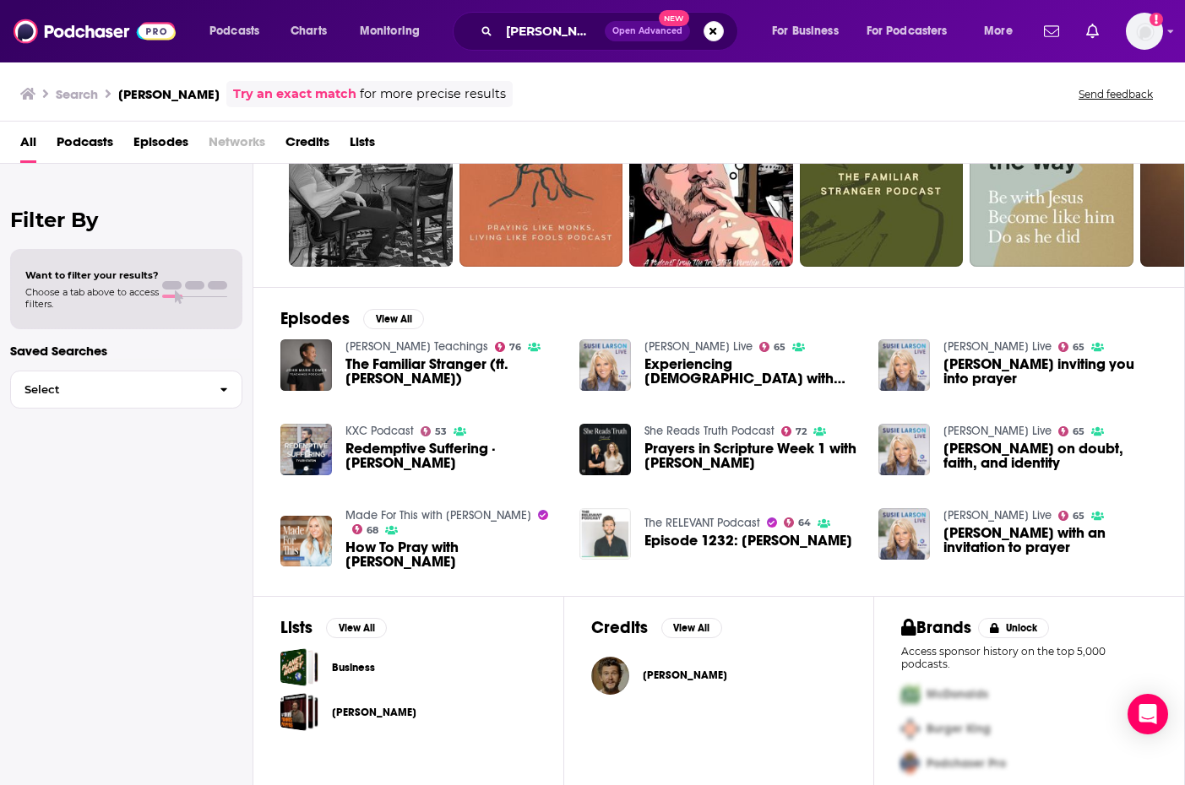
click at [606, 540] on img "Episode 1232: Tyler Staton" at bounding box center [605, 534] width 52 height 52
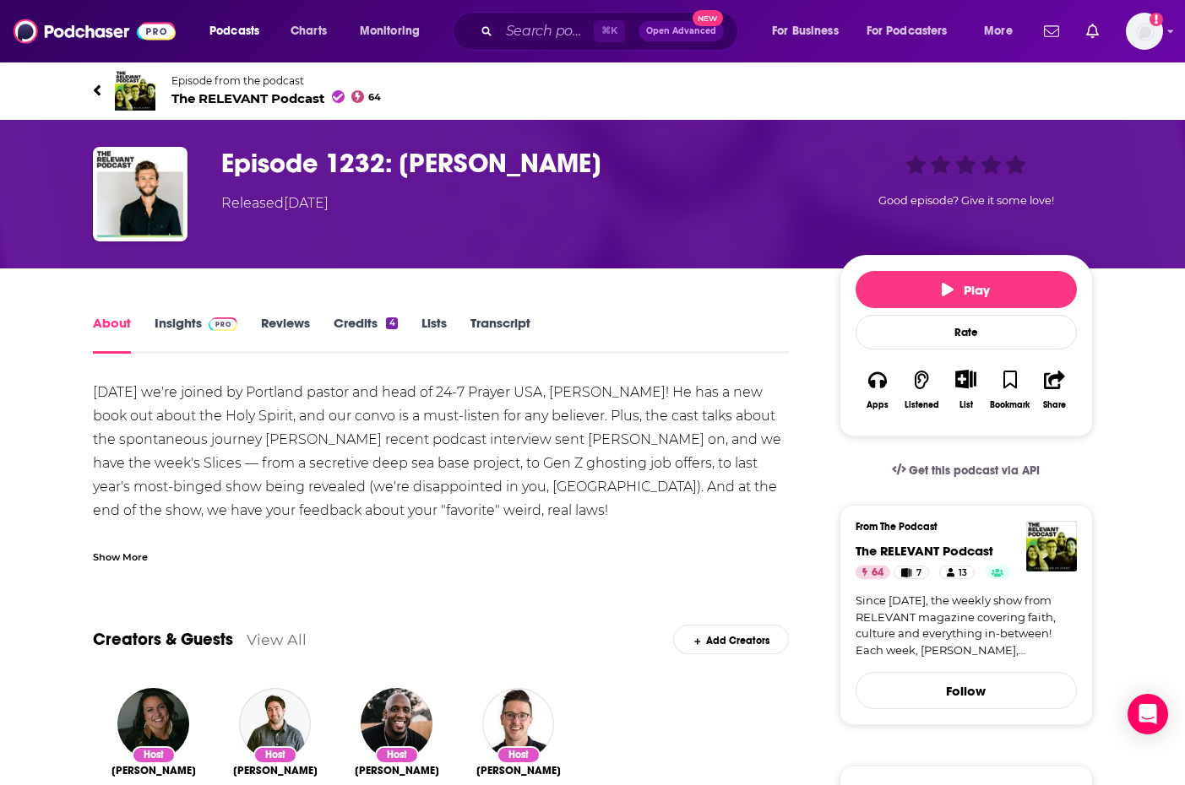
click at [256, 98] on span "The RELEVANT Podcast 64" at bounding box center [276, 98] width 210 height 16
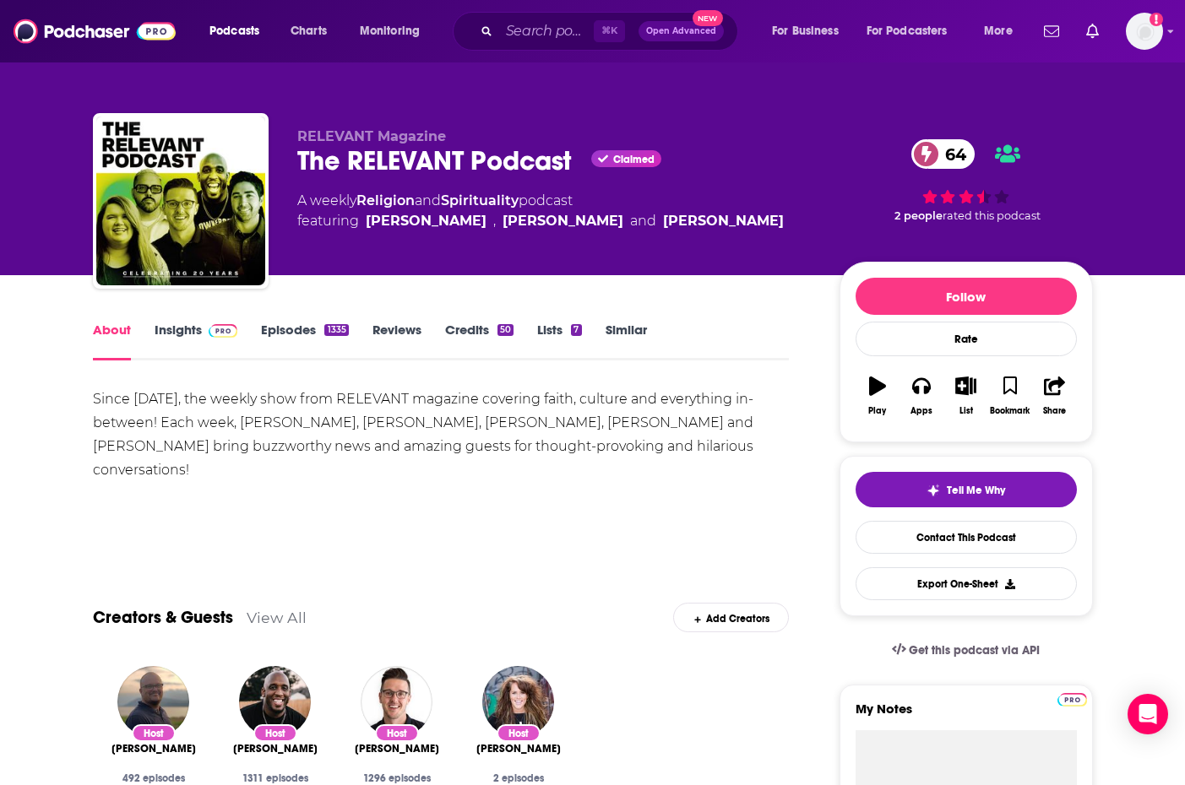
click at [194, 327] on link "Insights" at bounding box center [197, 341] width 84 height 39
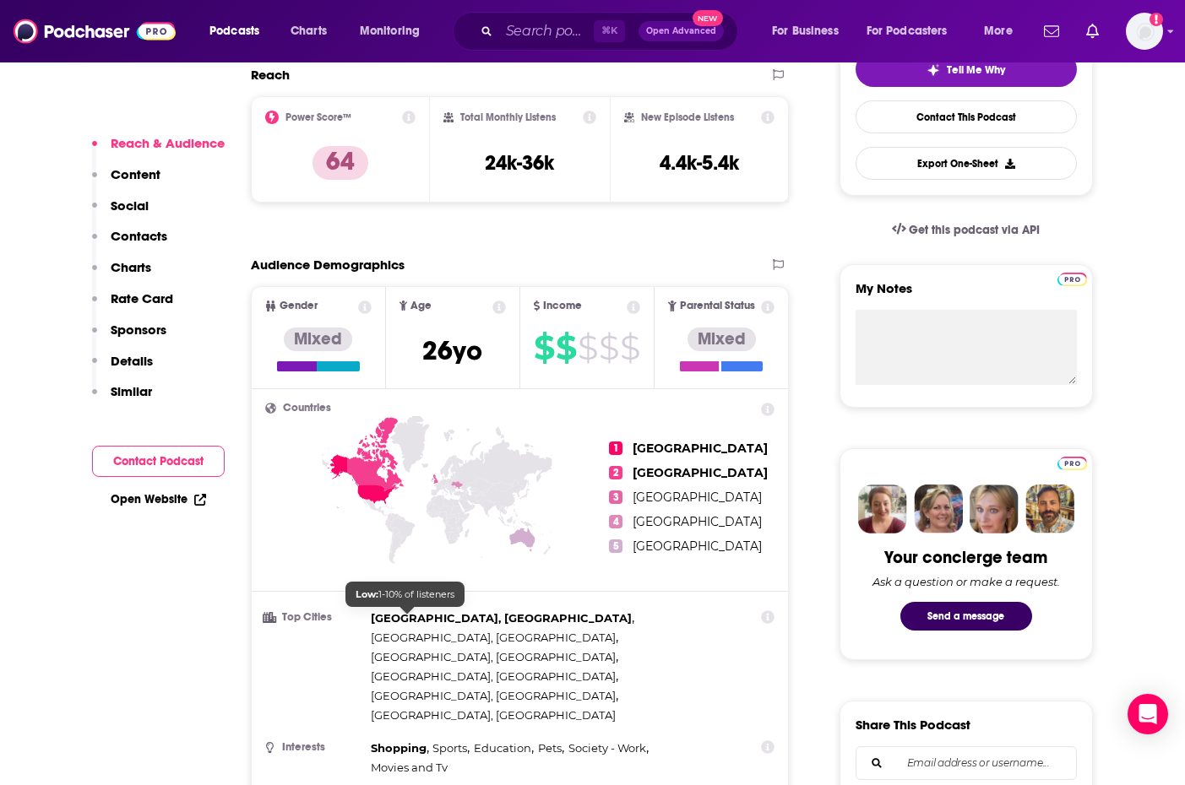
scroll to position [444, 0]
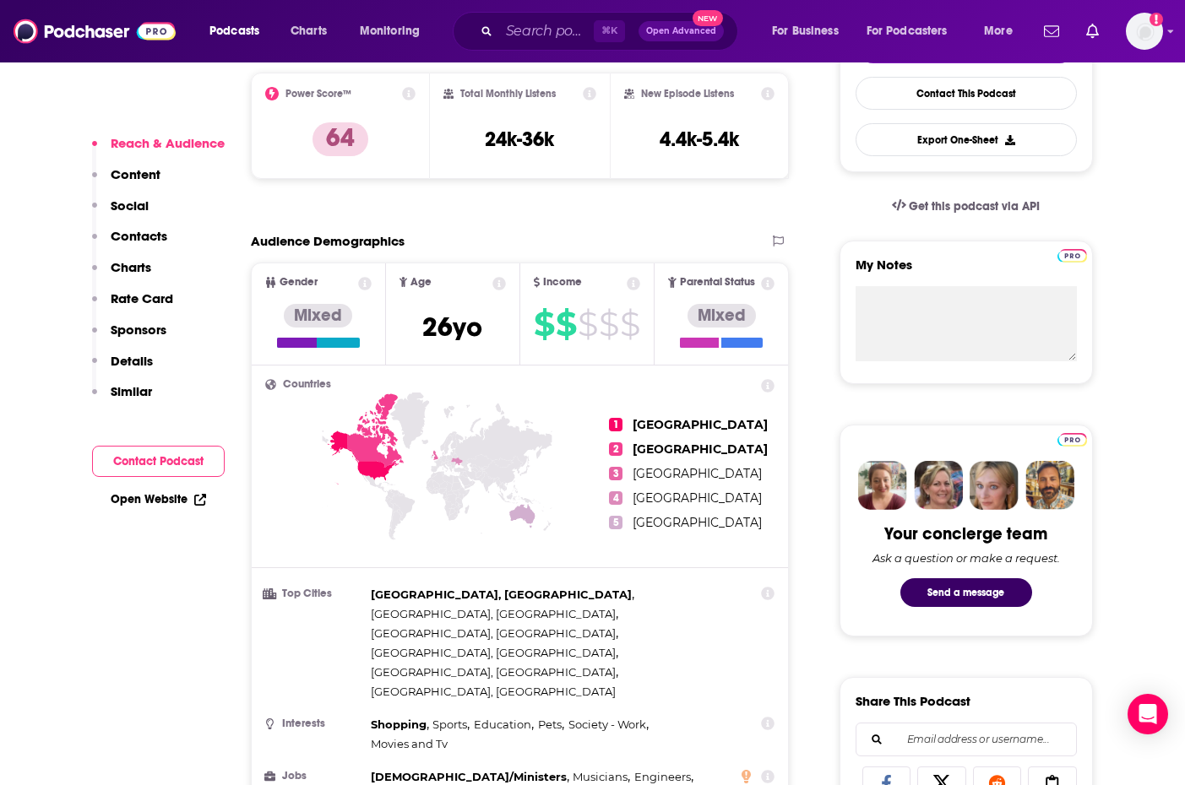
click at [127, 399] on p "Similar" at bounding box center [131, 391] width 41 height 16
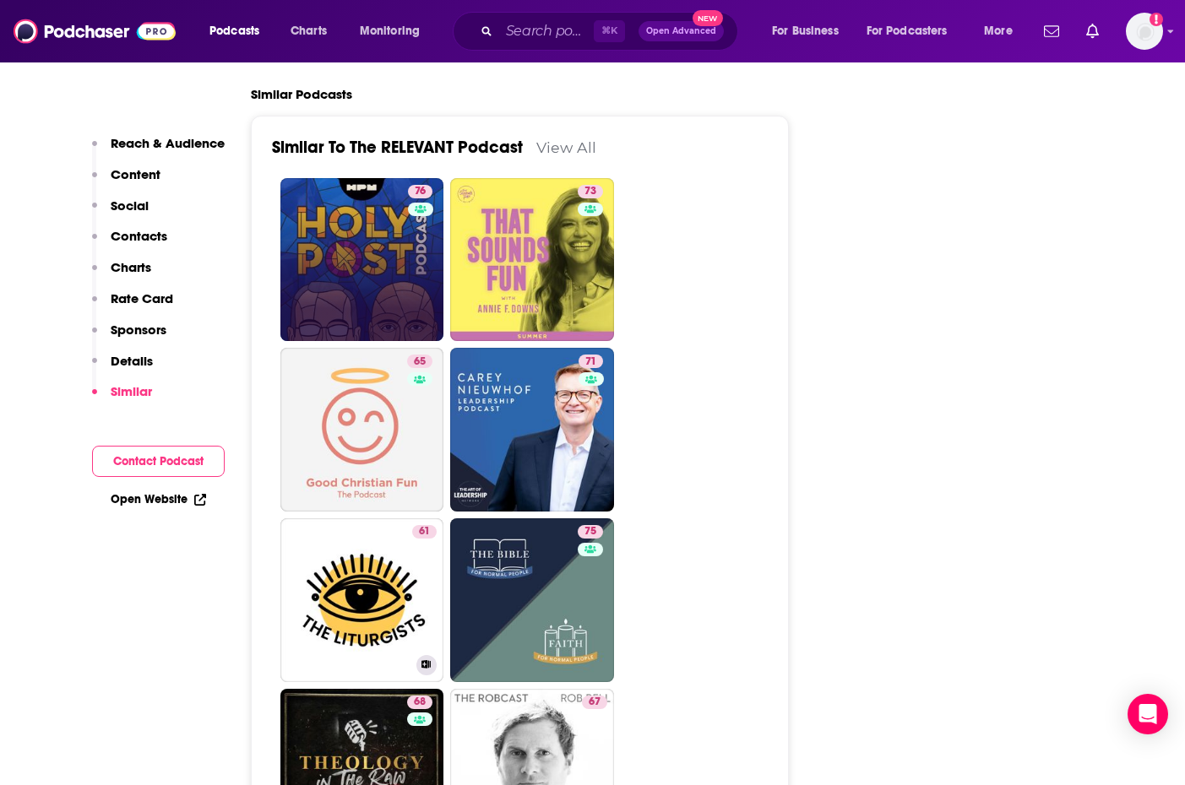
scroll to position [3846, 0]
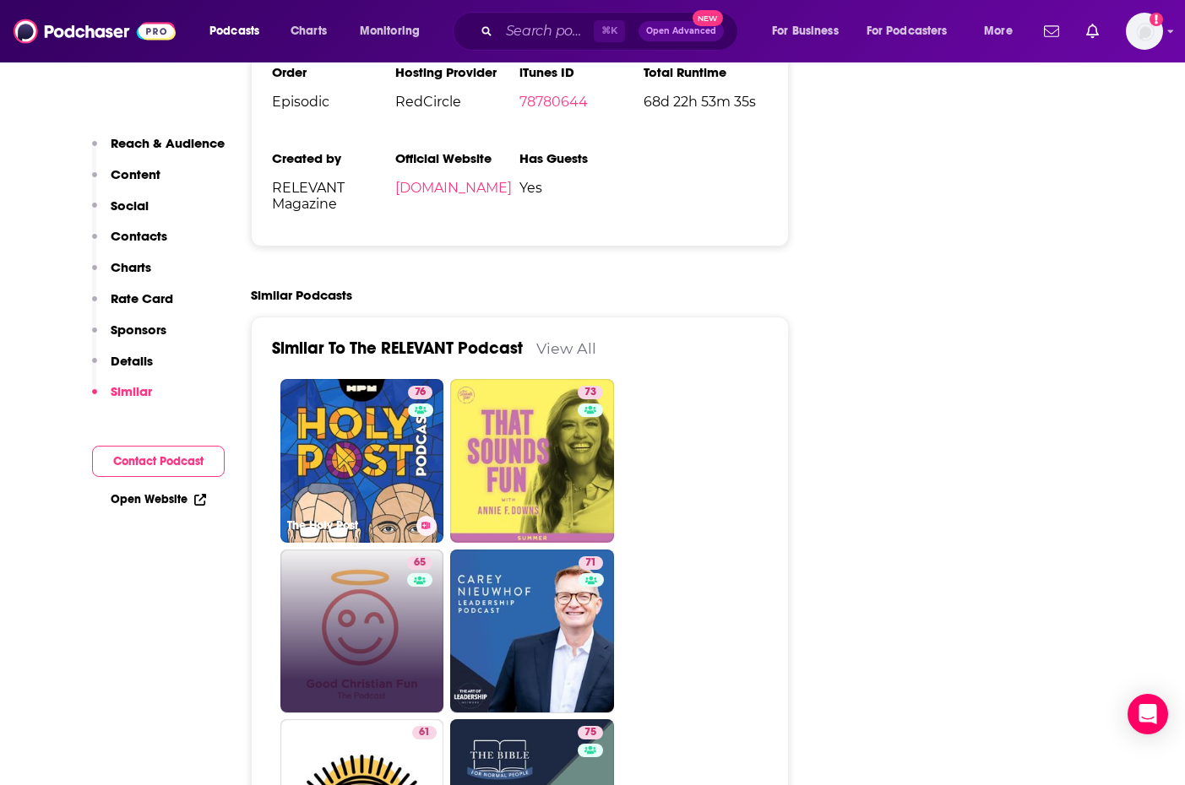
click at [398, 379] on link "76 The Holy Post" at bounding box center [362, 461] width 164 height 164
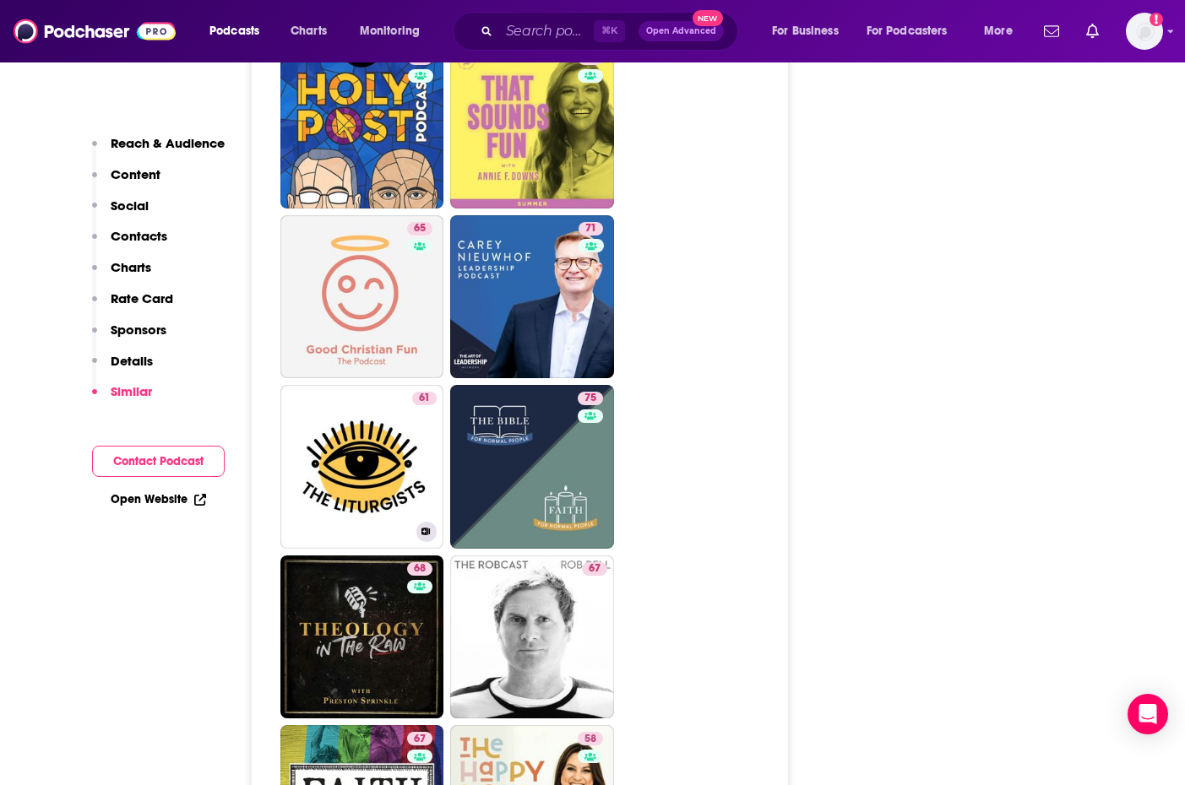
scroll to position [4182, 0]
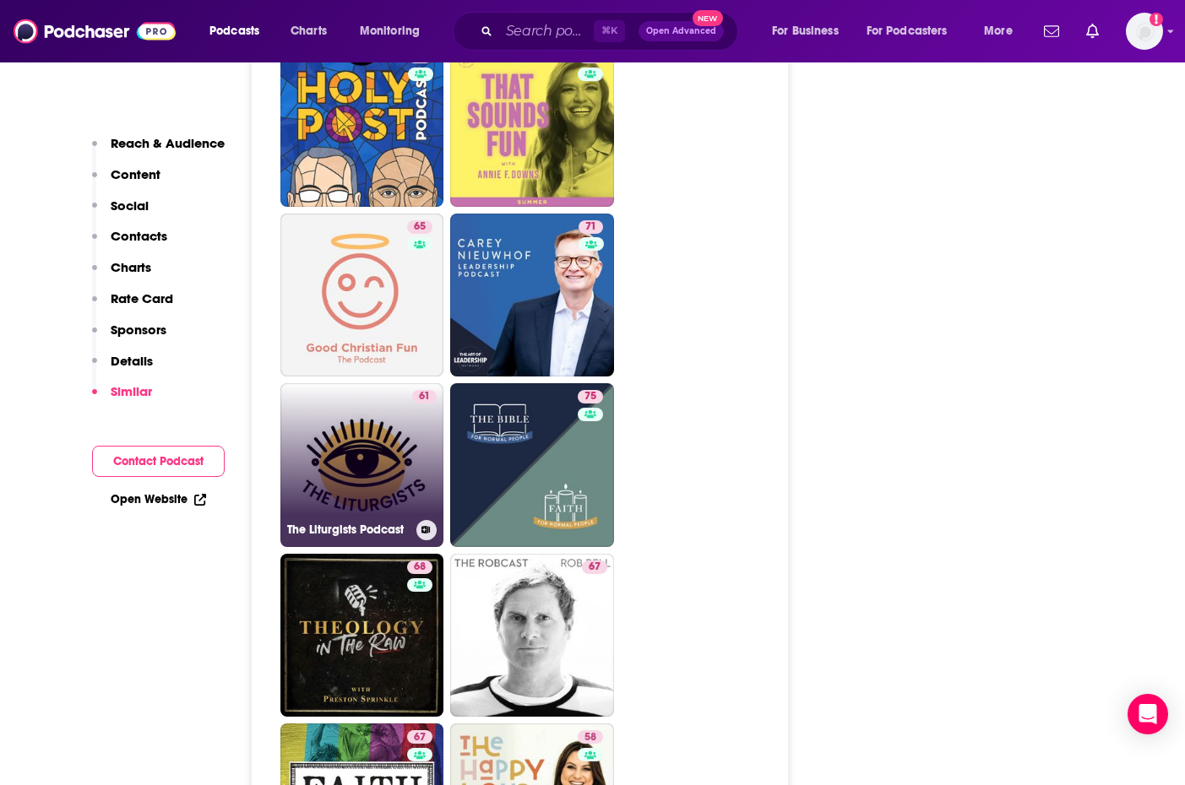
click at [366, 422] on link "61 The Liturgists Podcast" at bounding box center [362, 465] width 164 height 164
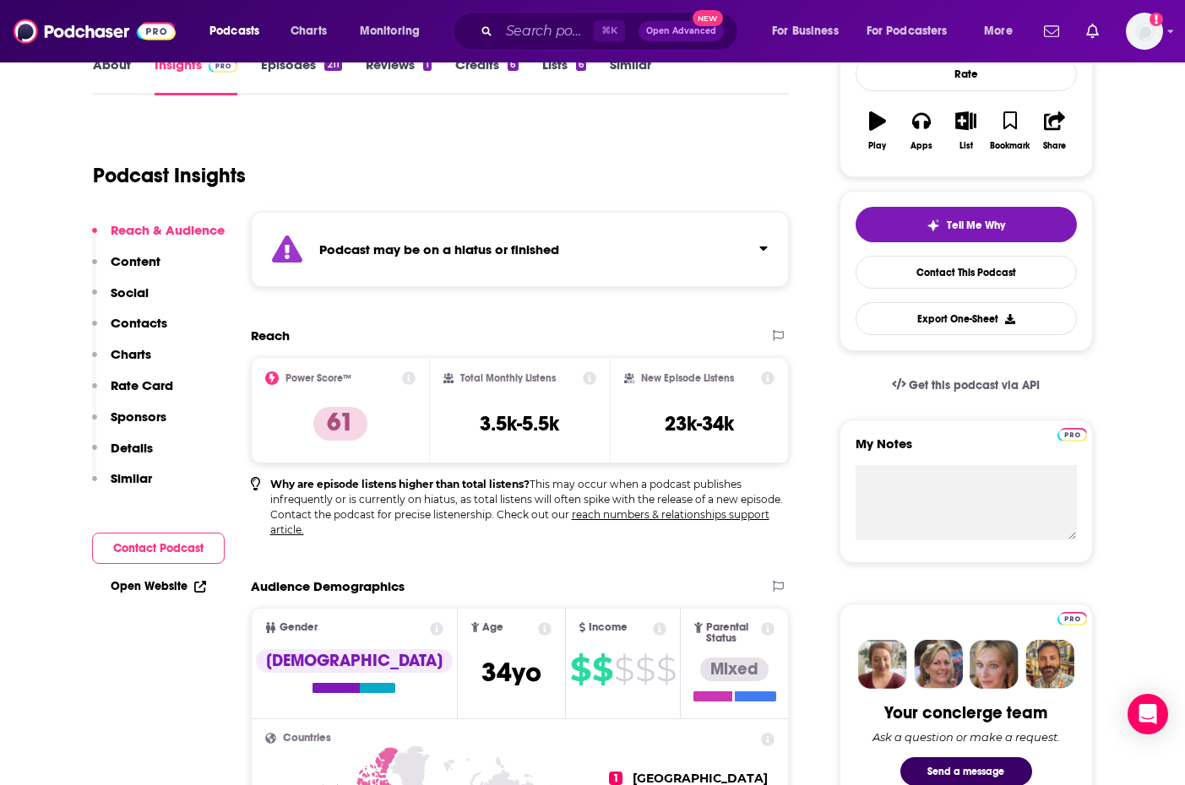
scroll to position [278, 0]
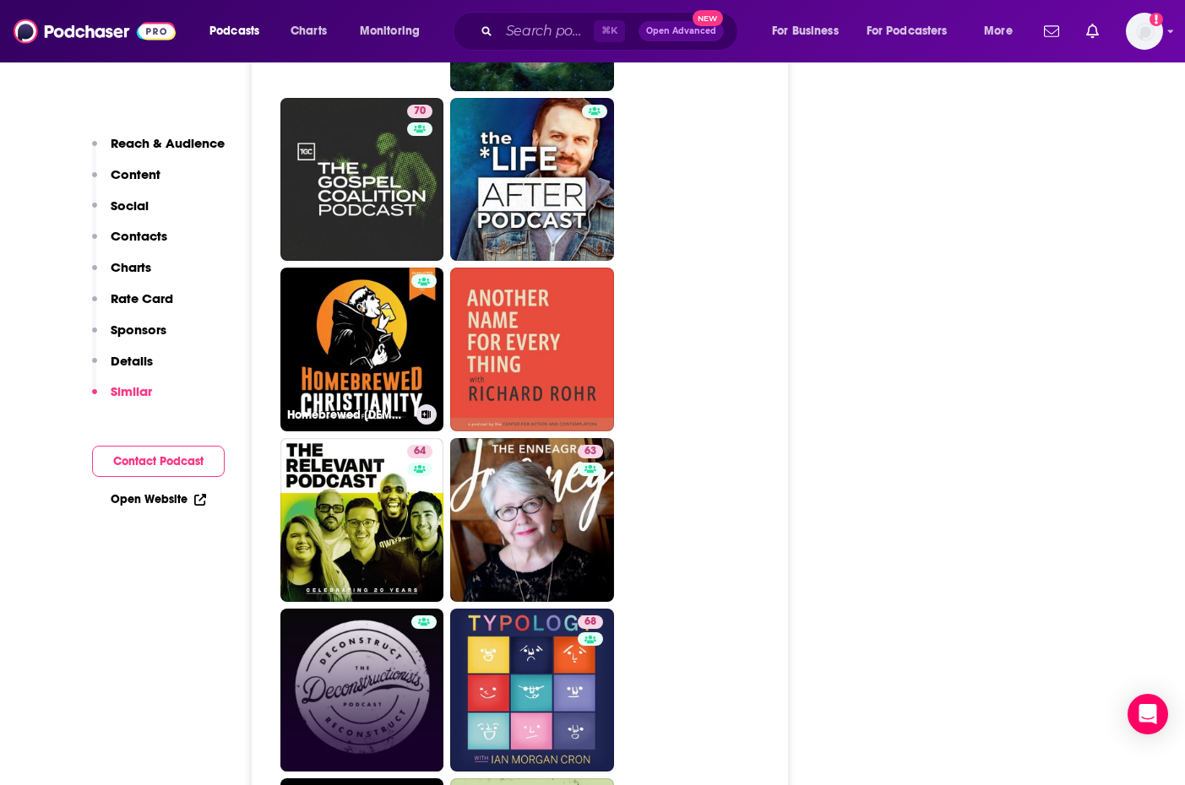
scroll to position [4960, 0]
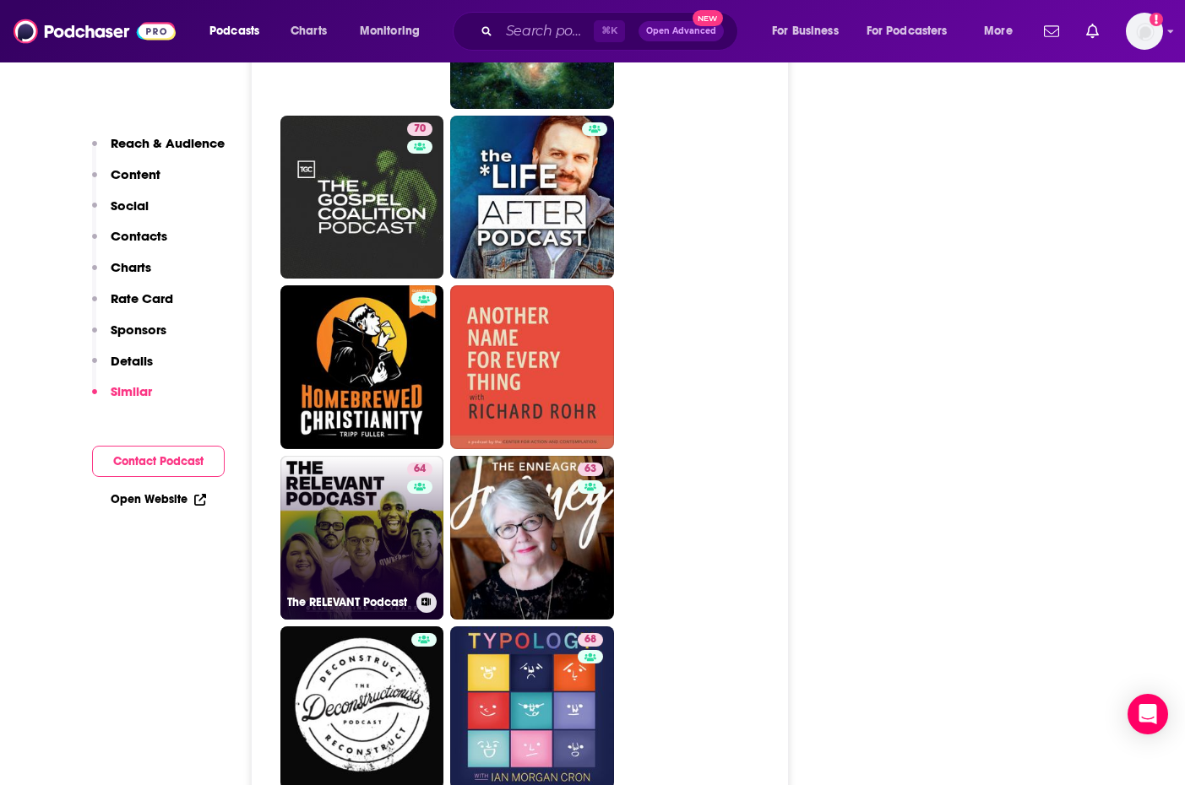
click at [372, 456] on link "64 The RELEVANT Podcast" at bounding box center [362, 538] width 164 height 164
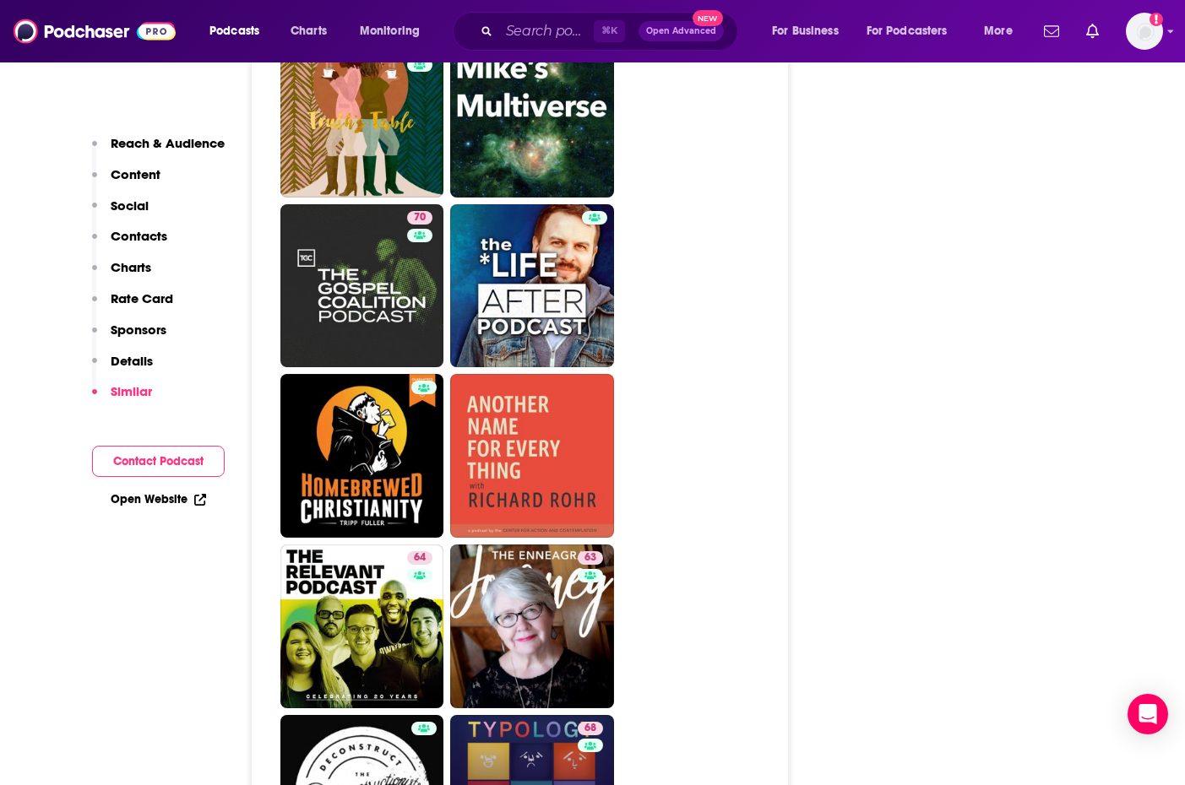
scroll to position [4864, 0]
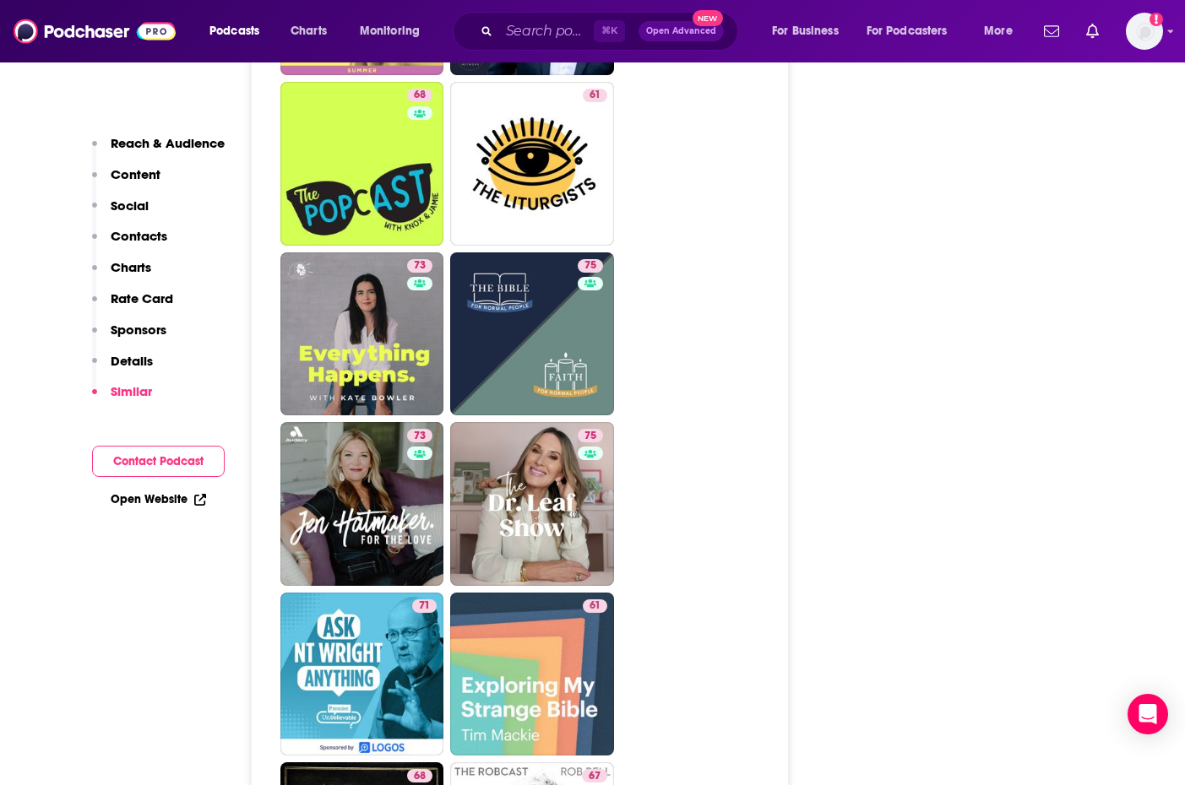
scroll to position [4342, 0]
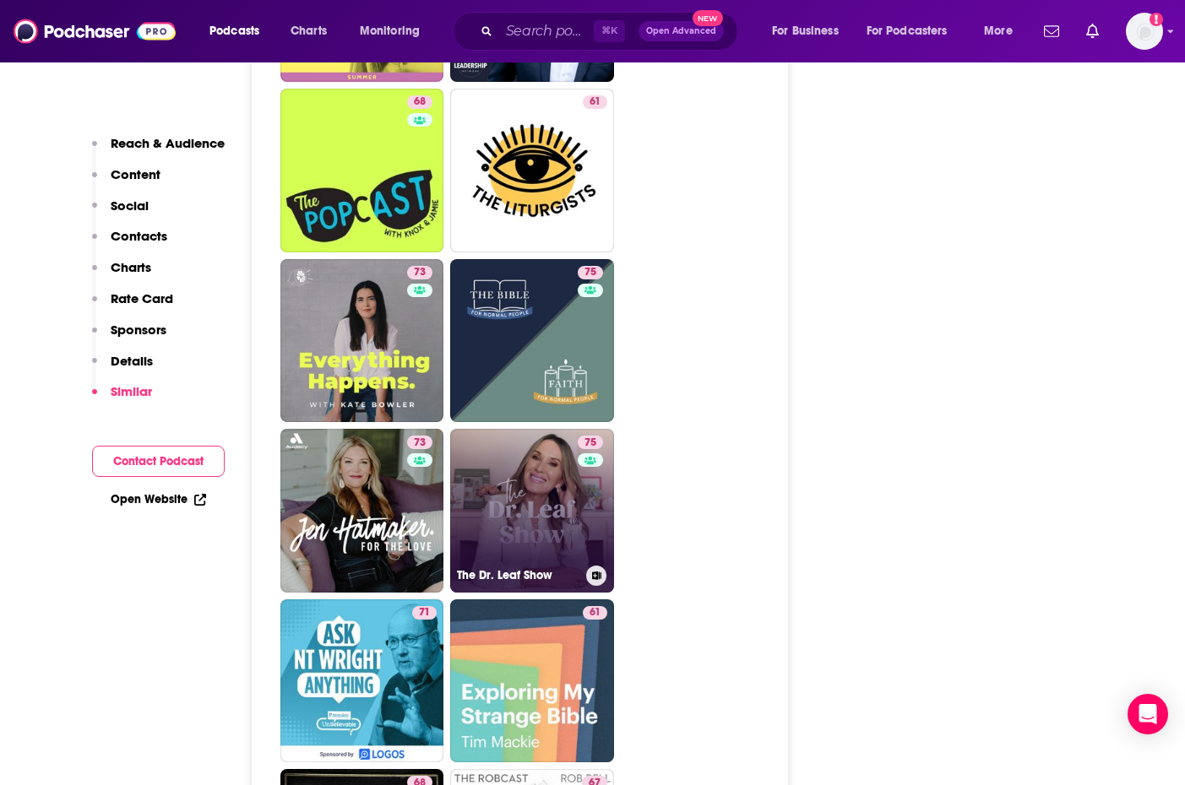
click at [556, 429] on link "75 The Dr. Leaf Show" at bounding box center [532, 511] width 164 height 164
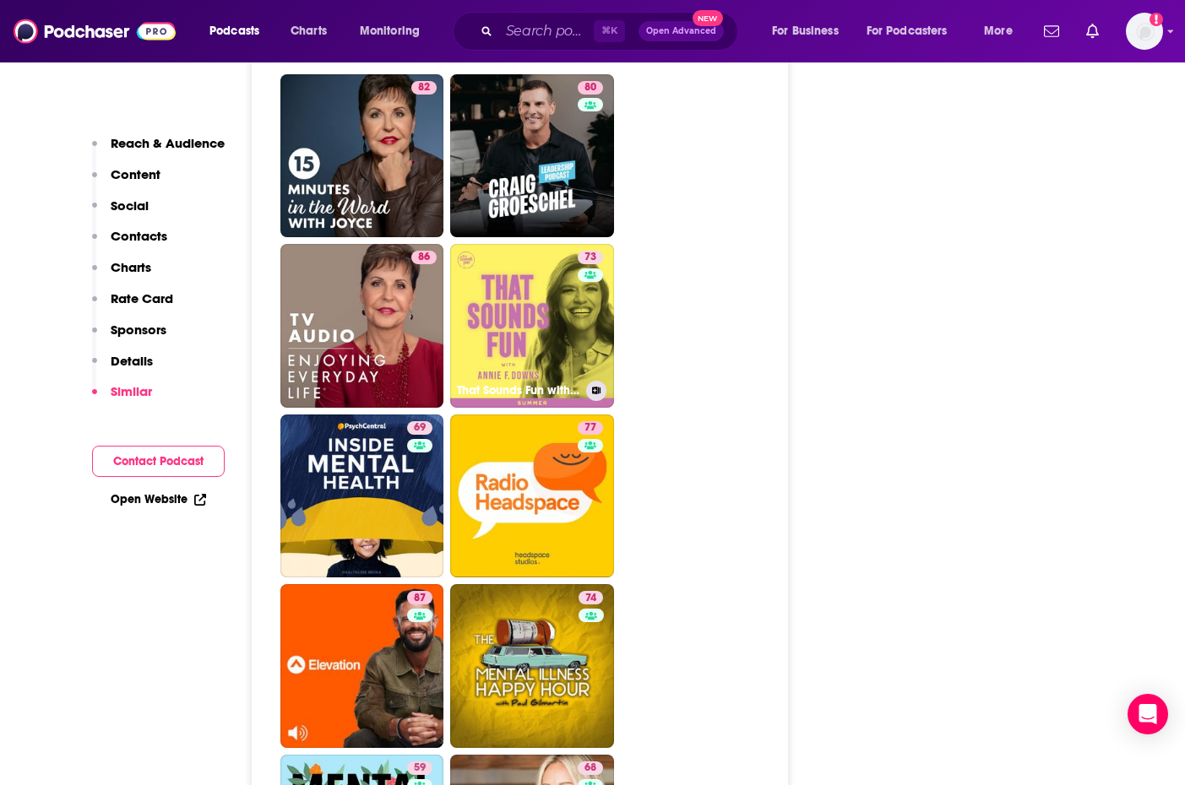
scroll to position [4774, 0]
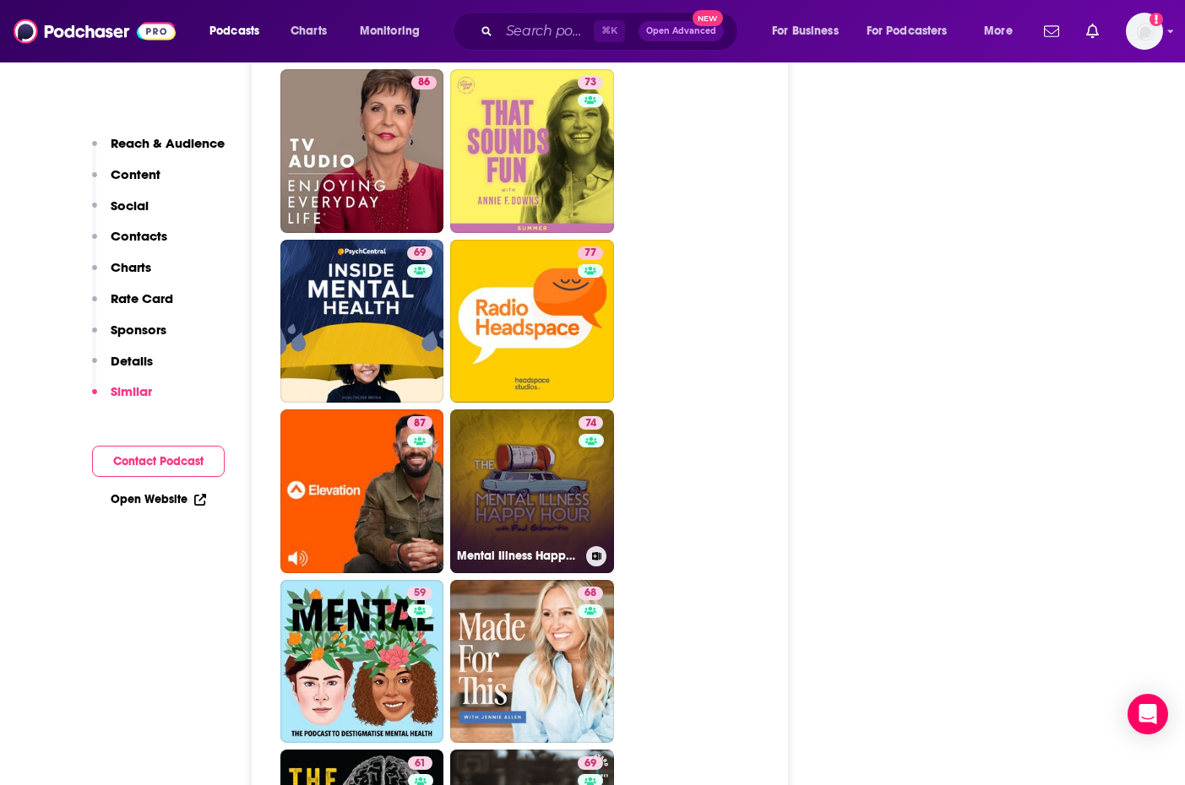
click at [535, 409] on link "74 Mental Illness Happy Hour" at bounding box center [532, 491] width 164 height 164
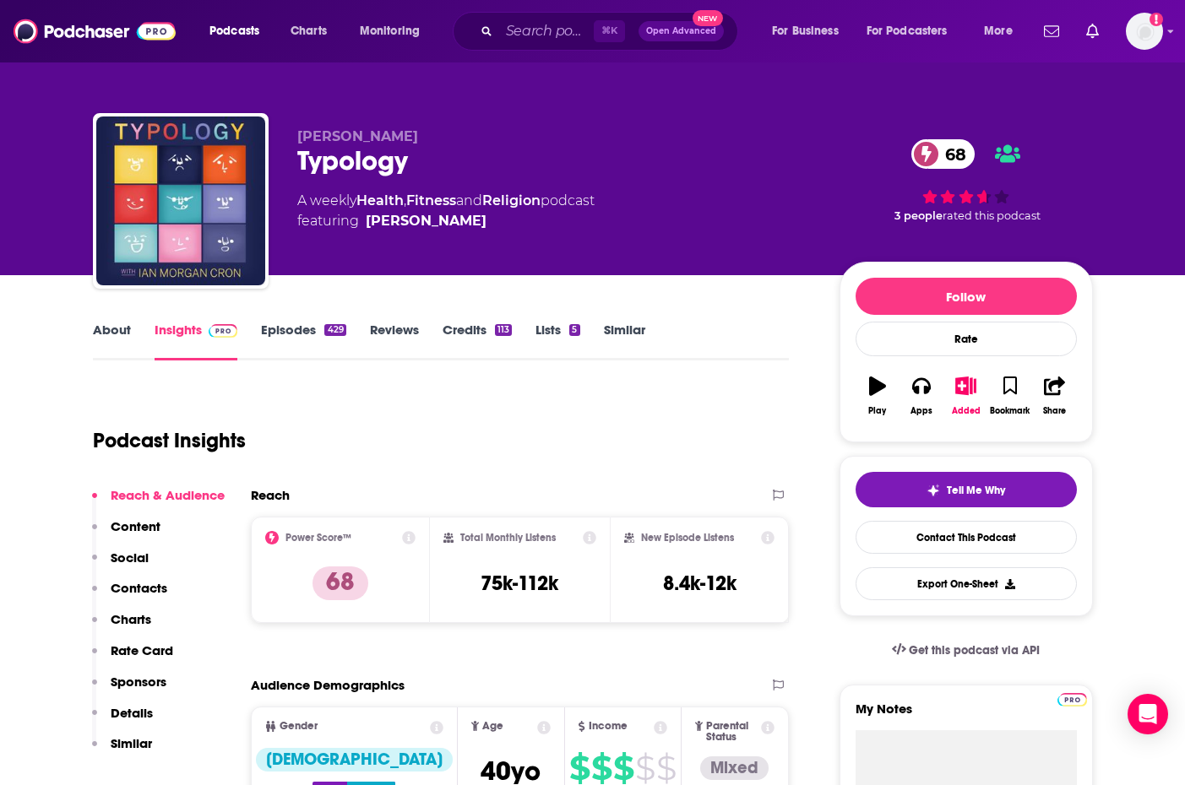
type input "[URL][DOMAIN_NAME]"
